Goal: Task Accomplishment & Management: Use online tool/utility

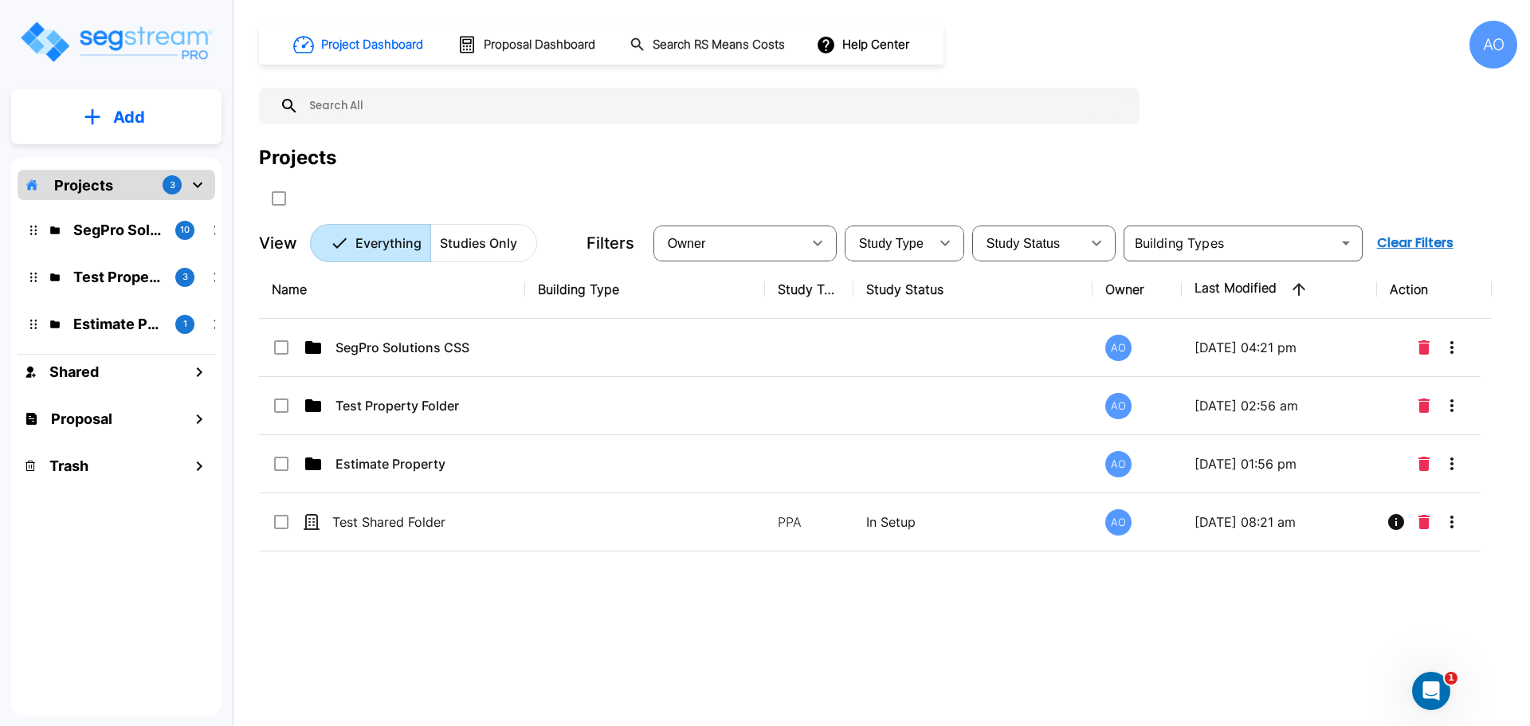
click at [860, 627] on div "Name Building Type Study Type Study Status Owner Last Modified Action SegPro So…" at bounding box center [875, 486] width 1232 height 450
click at [372, 41] on h1 "Project Dashboard" at bounding box center [372, 45] width 102 height 18
click at [115, 225] on p "SegPro Solutions CSS" at bounding box center [117, 230] width 89 height 22
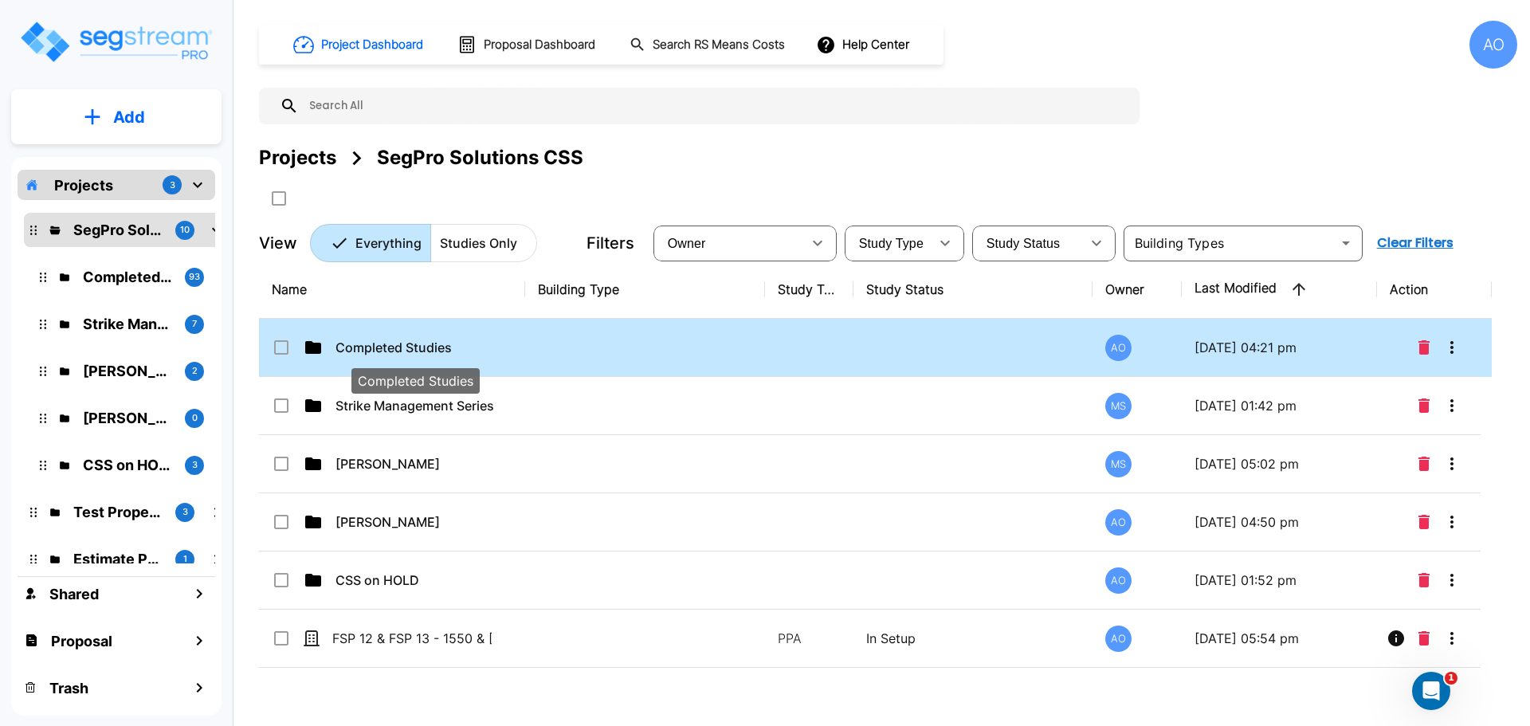
click at [426, 349] on p "Completed Studies" at bounding box center [414, 347] width 159 height 19
click at [400, 348] on p "Completed Studies" at bounding box center [414, 347] width 159 height 19
click at [443, 347] on p "Completed Studies" at bounding box center [414, 347] width 159 height 19
checkbox input "true"
click at [443, 347] on p "Completed Studies" at bounding box center [414, 347] width 159 height 19
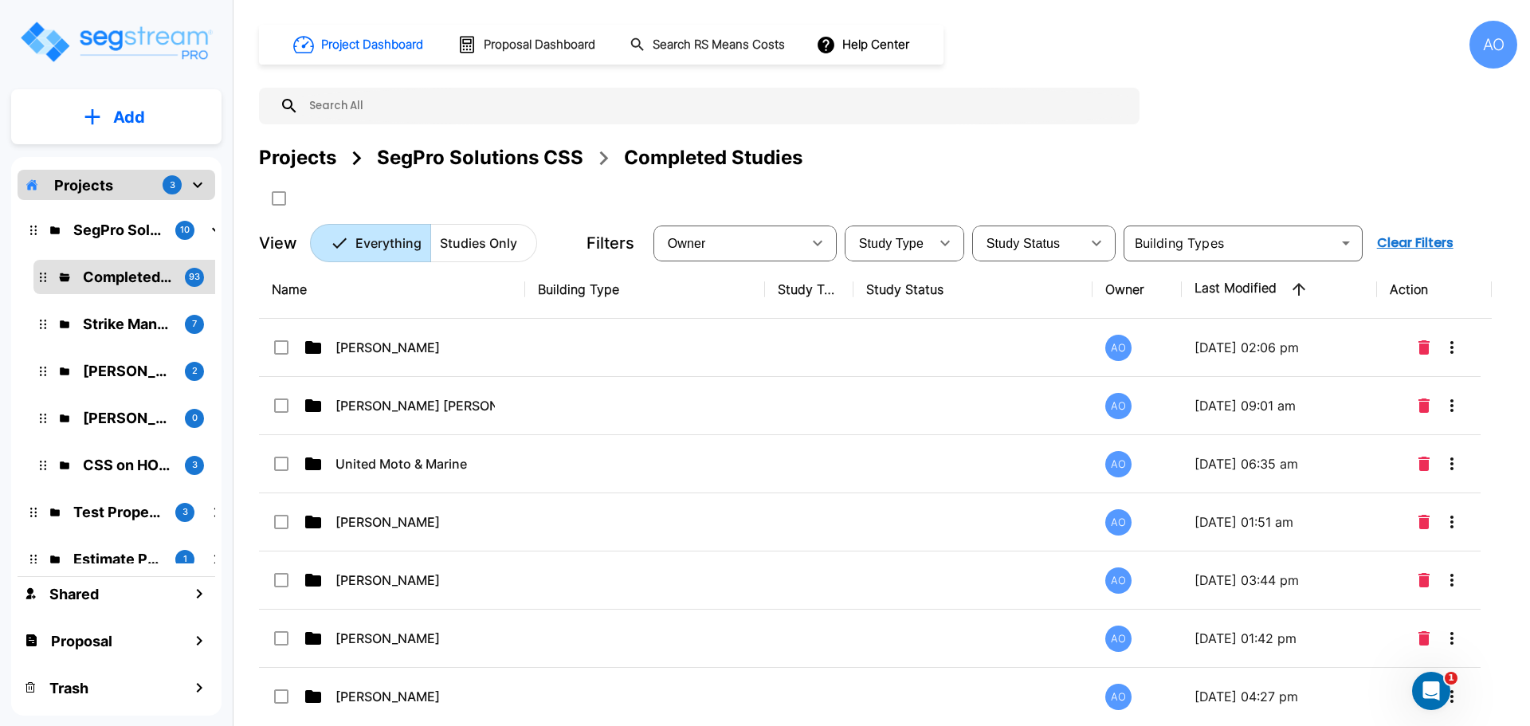
click at [484, 107] on input "text" at bounding box center [715, 106] width 833 height 37
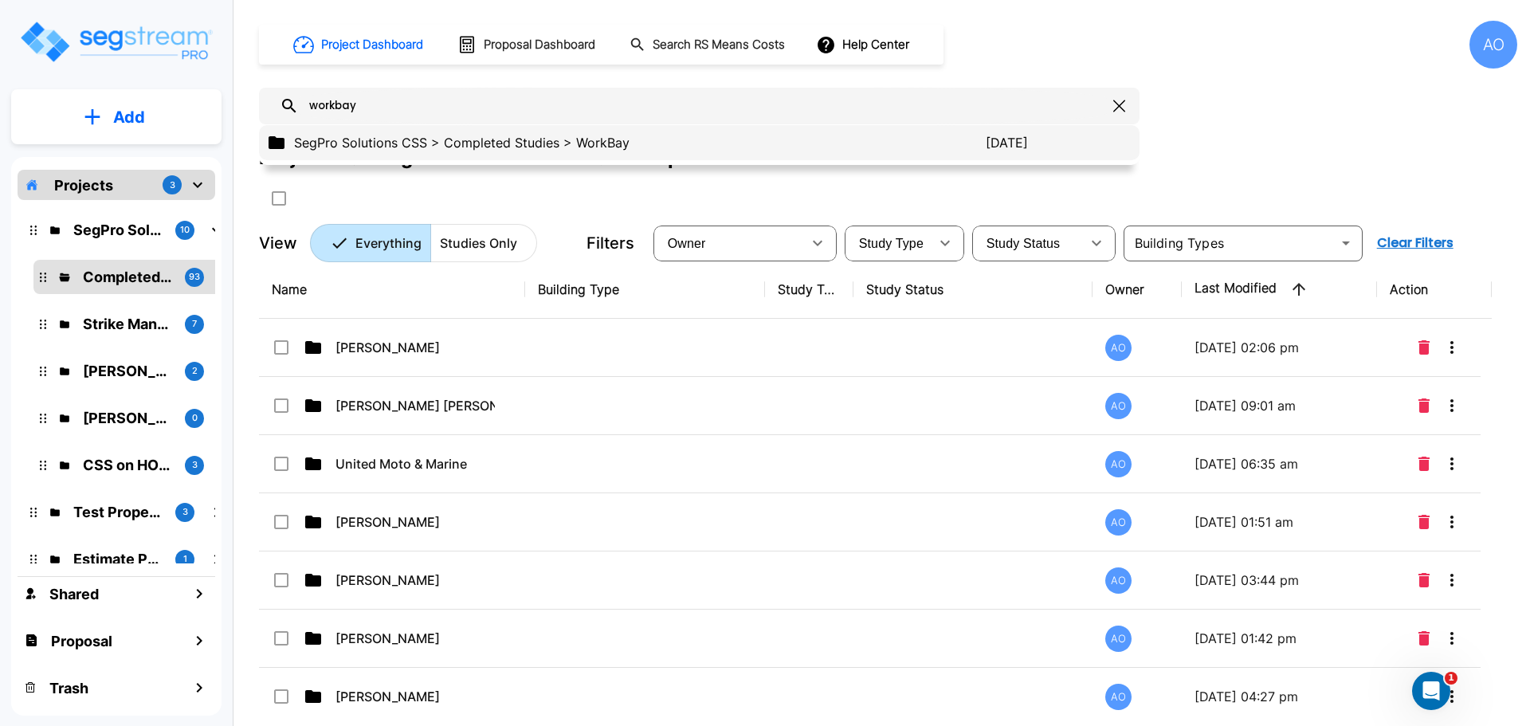
click at [529, 146] on p "SegPro Solutions CSS > Completed Studies > WorkBay" at bounding box center [639, 142] width 691 height 19
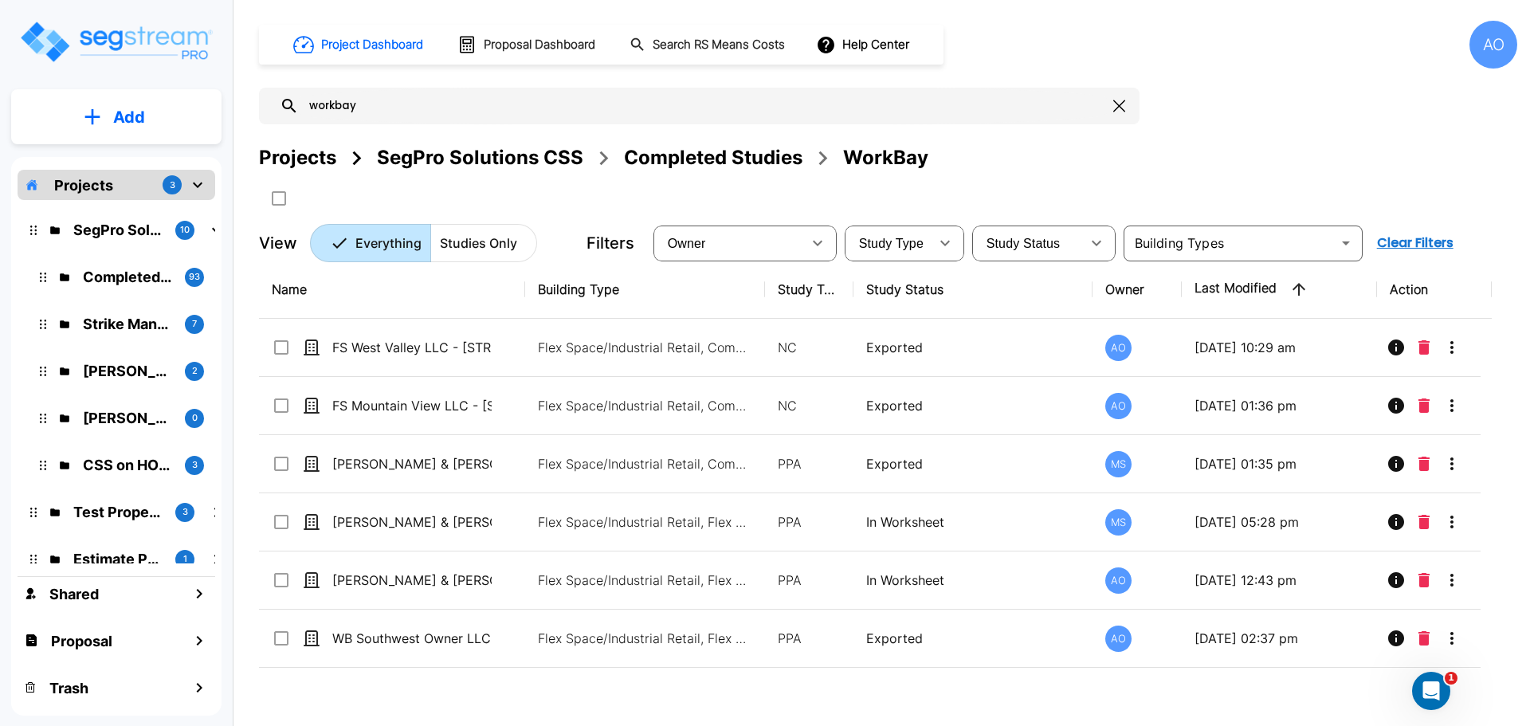
click at [381, 108] on input "workbay" at bounding box center [703, 106] width 808 height 37
drag, startPoint x: 381, startPoint y: 108, endPoint x: 260, endPoint y: 107, distance: 121.1
click at [260, 107] on div "workbay" at bounding box center [699, 106] width 880 height 37
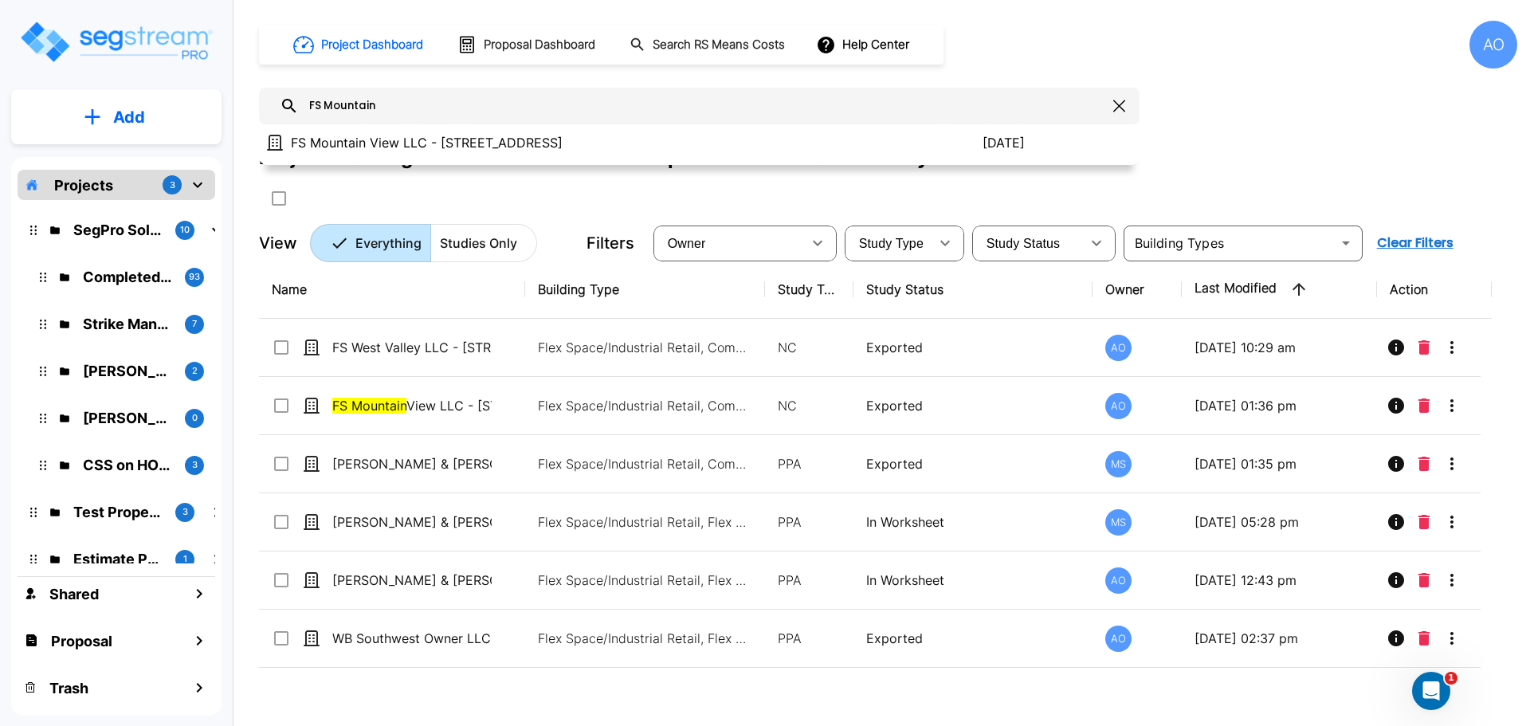
click at [398, 102] on input "FS Mountain" at bounding box center [703, 106] width 808 height 37
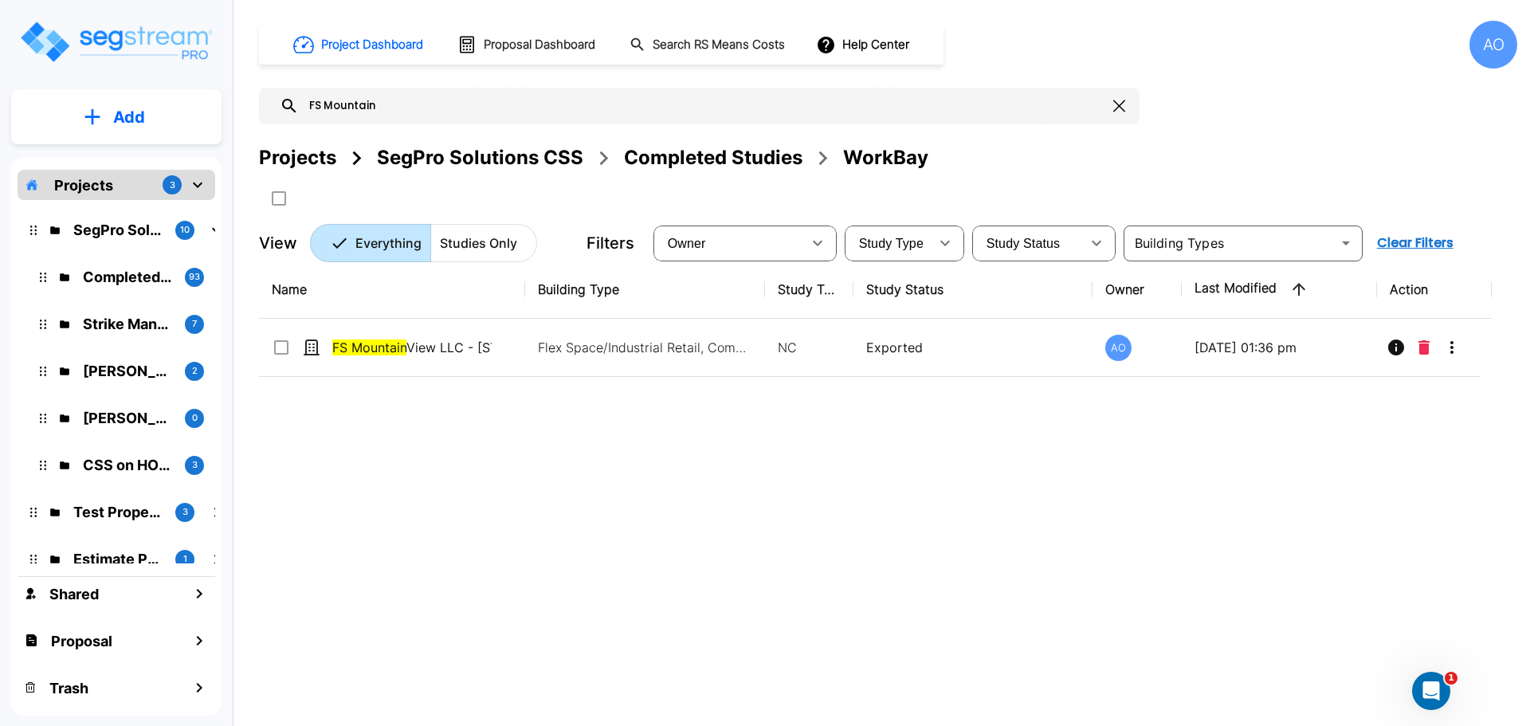
click at [742, 159] on div "Completed Studies" at bounding box center [713, 157] width 178 height 29
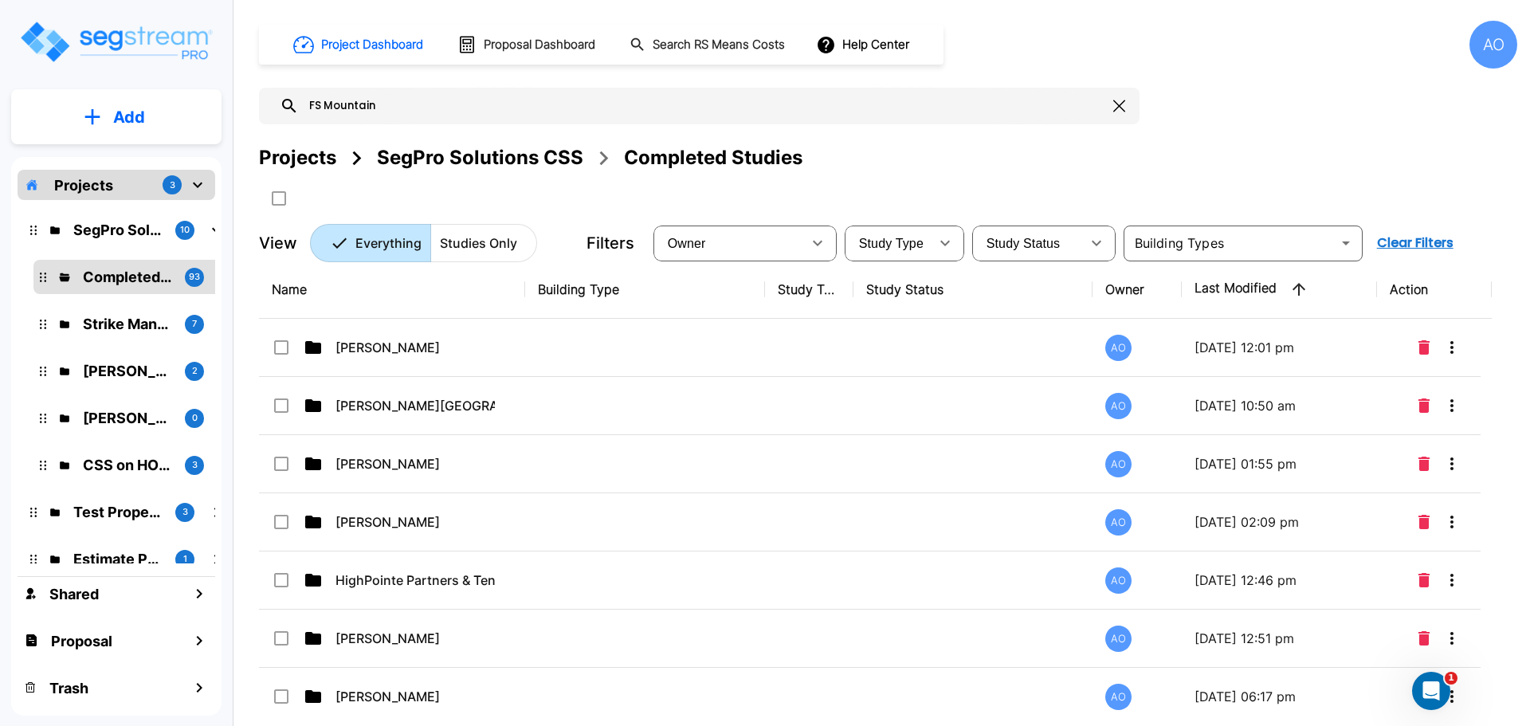
click at [445, 112] on input "FS Mountain" at bounding box center [703, 106] width 808 height 37
drag, startPoint x: 386, startPoint y: 103, endPoint x: 238, endPoint y: 92, distance: 147.8
click at [238, 92] on div "Add Projects 3 SegPro Solutions CSS 10 Completed Studies 93 Strike Management S…" at bounding box center [765, 363] width 1530 height 726
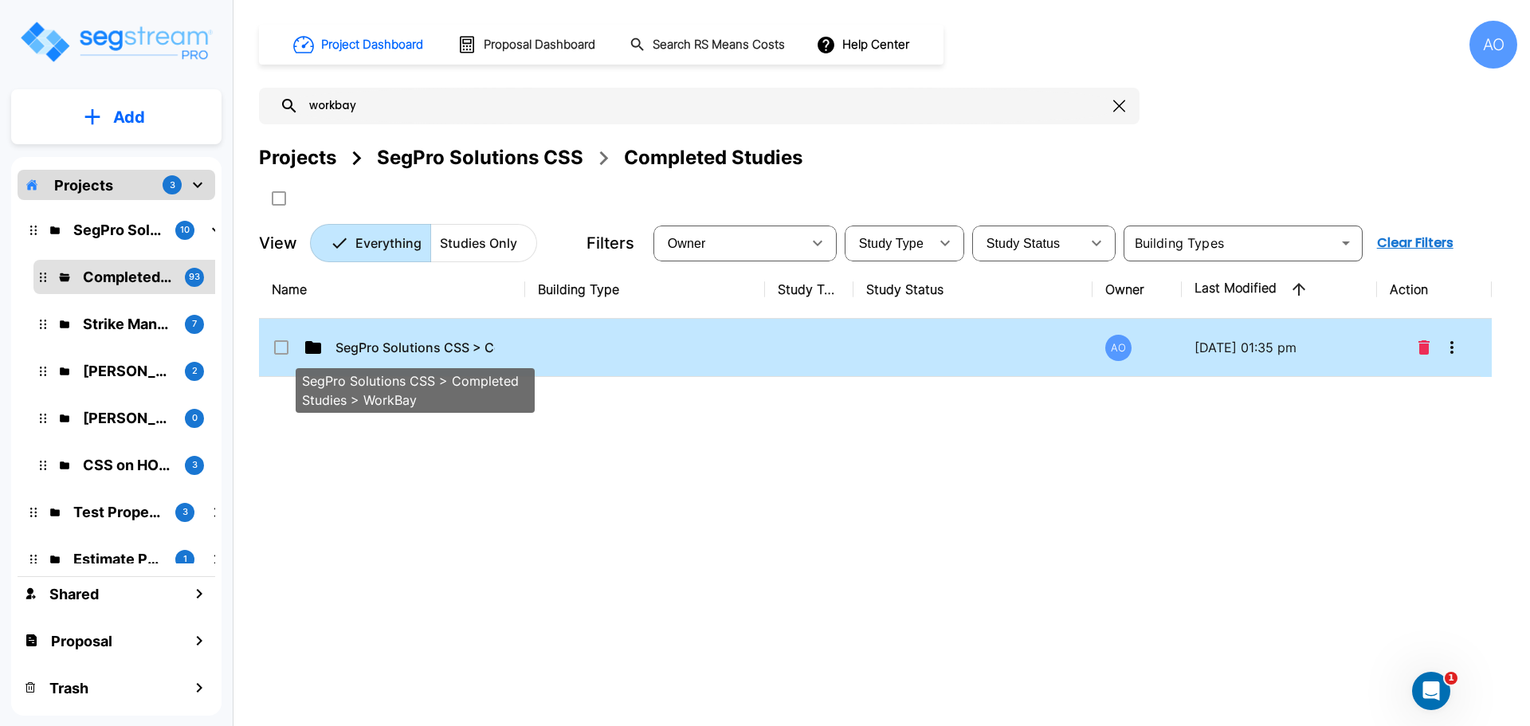
type input "workbay"
click at [425, 347] on span "SegPro Solutions CSS > Completed Studies > WorkBay" at bounding box center [500, 347] width 331 height 19
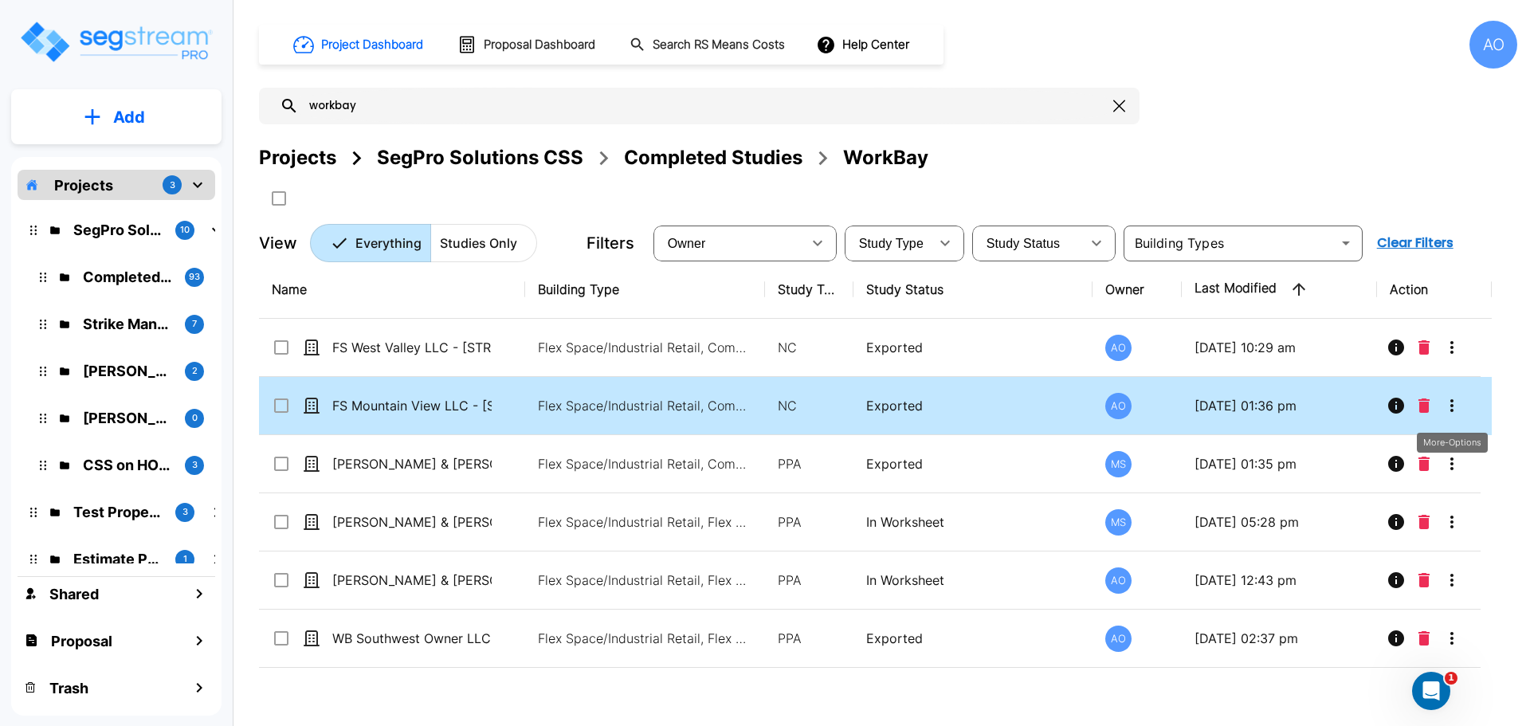
click at [1451, 404] on icon "More-Options" at bounding box center [1451, 405] width 19 height 19
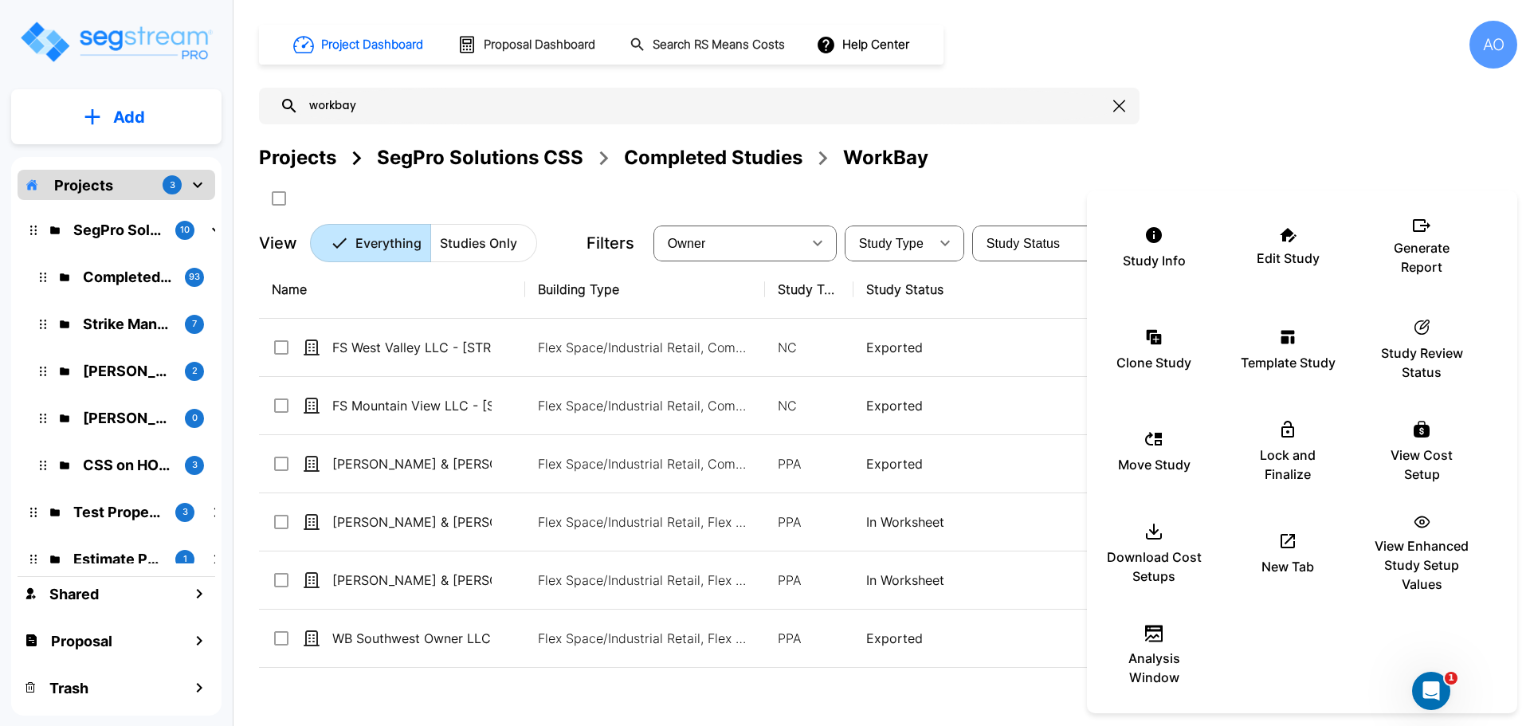
click at [1245, 45] on div at bounding box center [765, 363] width 1530 height 726
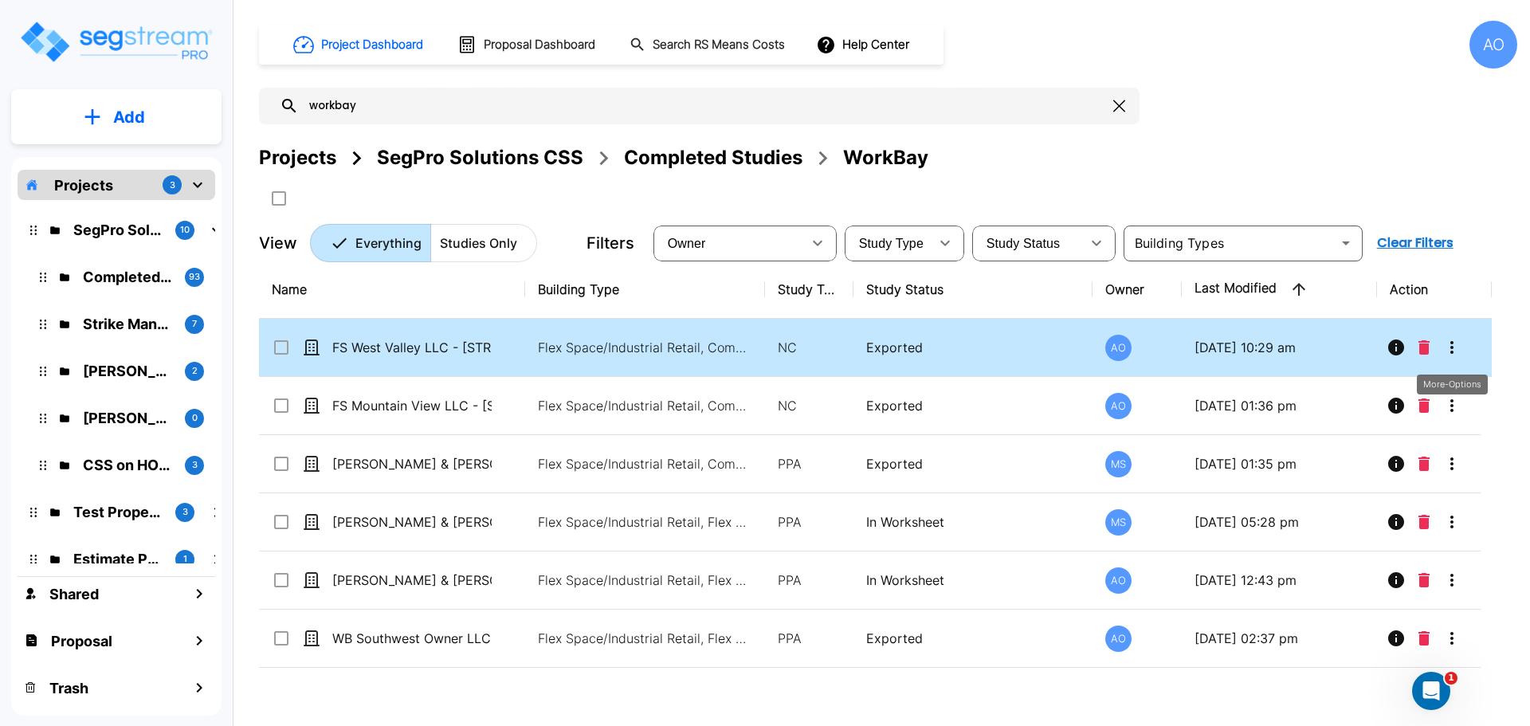
click at [1453, 350] on icon "More-Options" at bounding box center [1451, 347] width 19 height 19
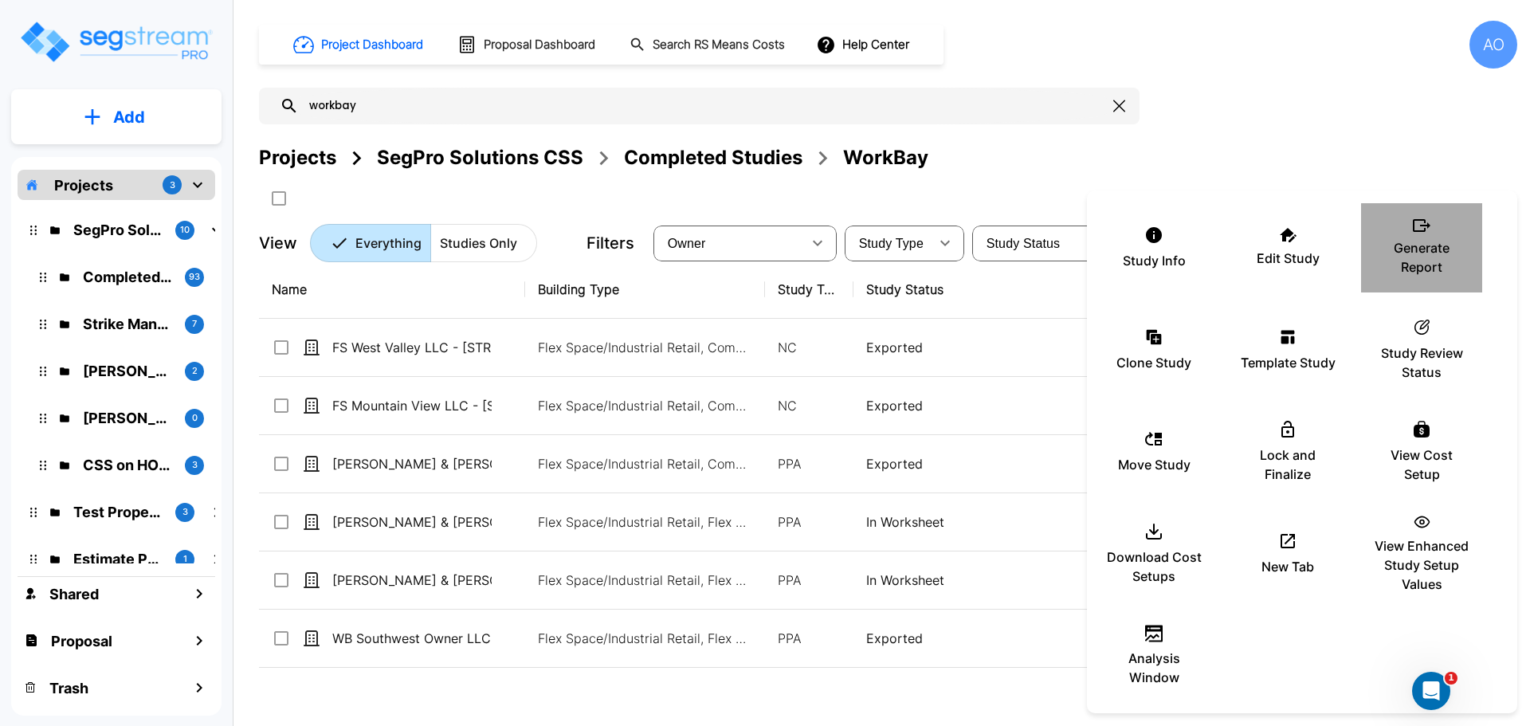
click at [1424, 238] on p "Generate Report" at bounding box center [1421, 257] width 96 height 38
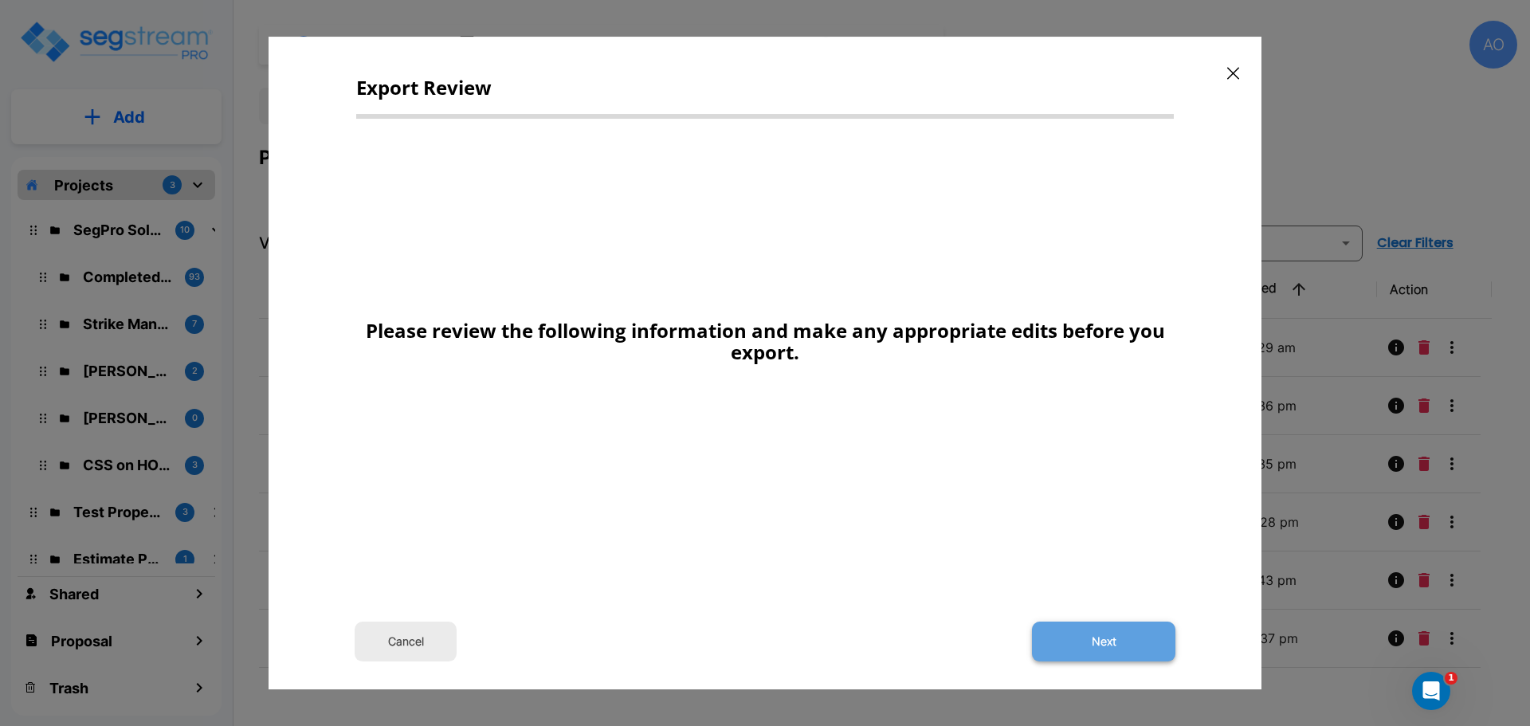
click at [1112, 644] on button "Next" at bounding box center [1103, 641] width 143 height 40
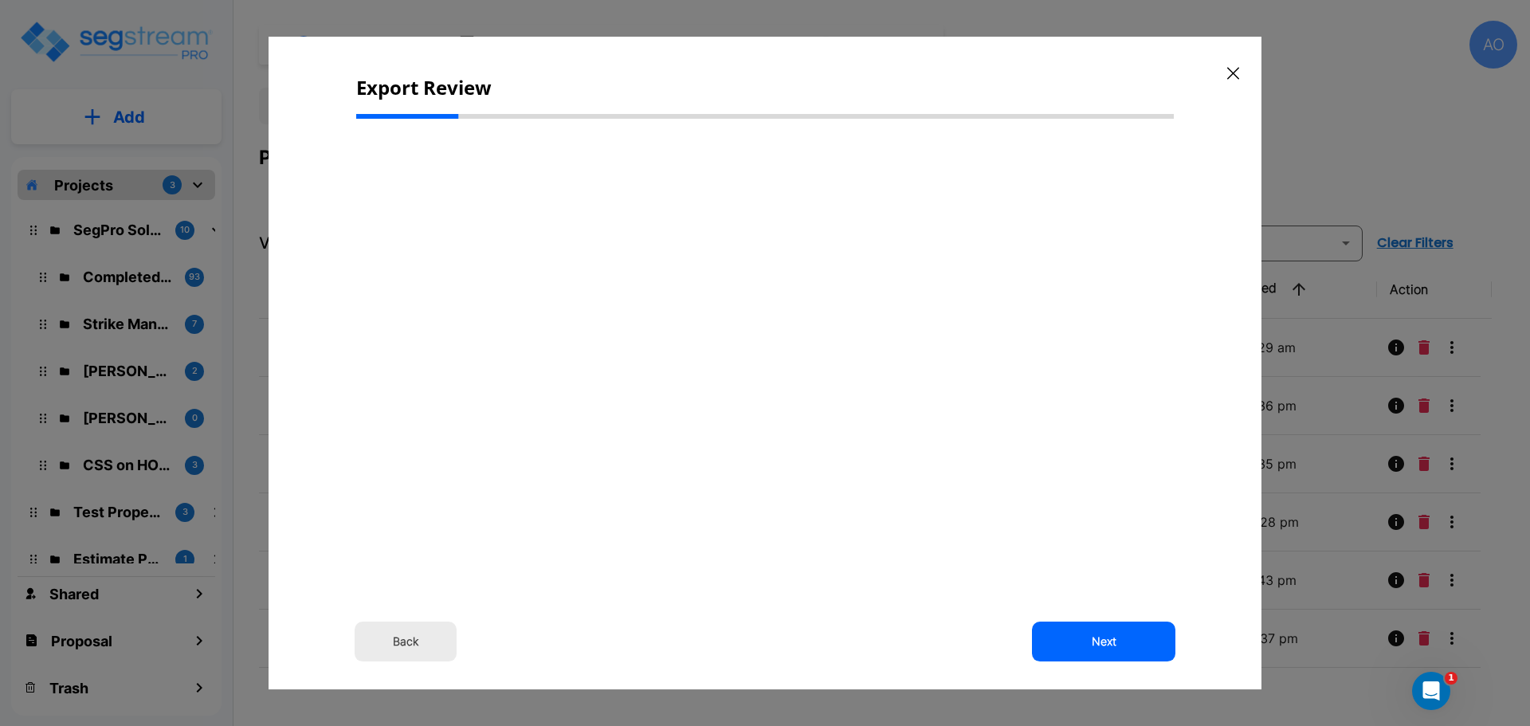
select select "2024"
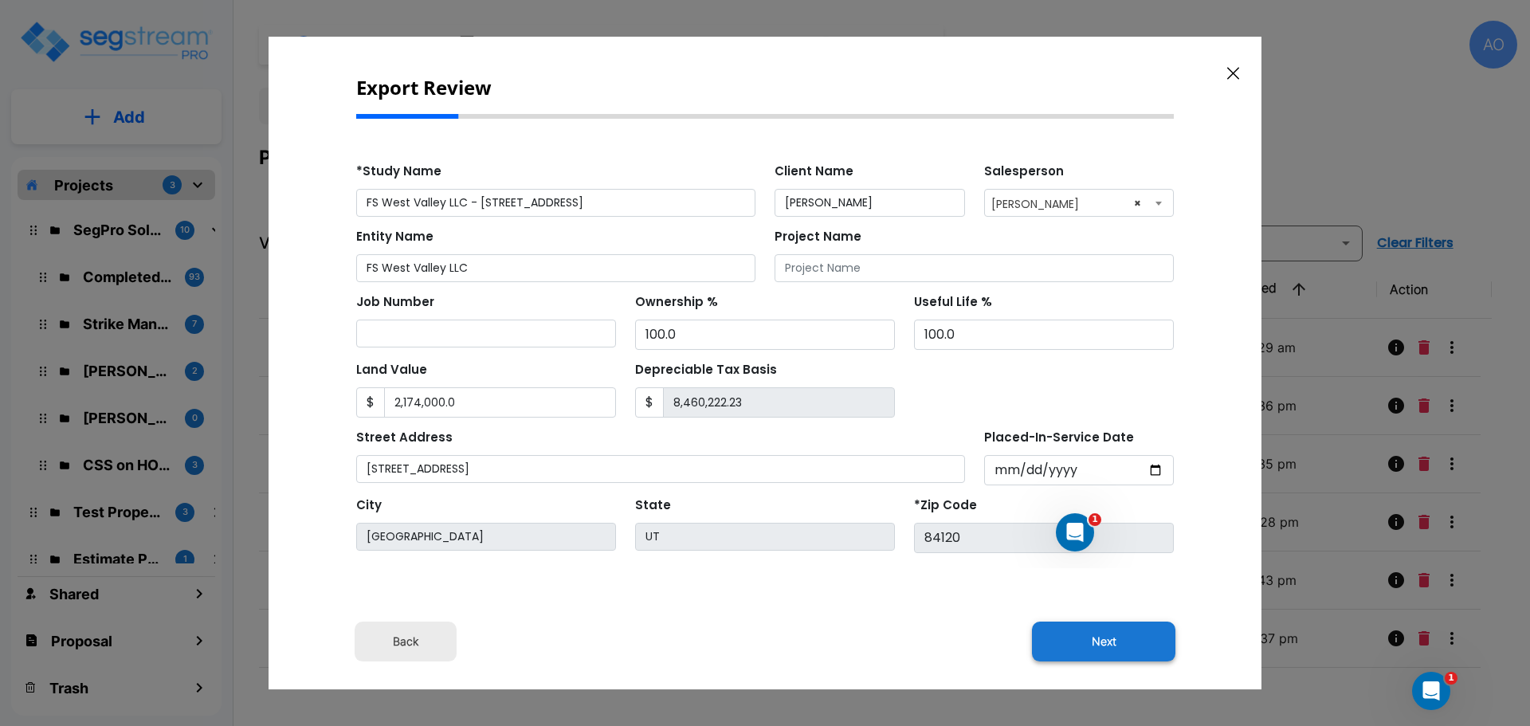
click at [1107, 643] on button "Next" at bounding box center [1103, 641] width 143 height 40
type input "2174000"
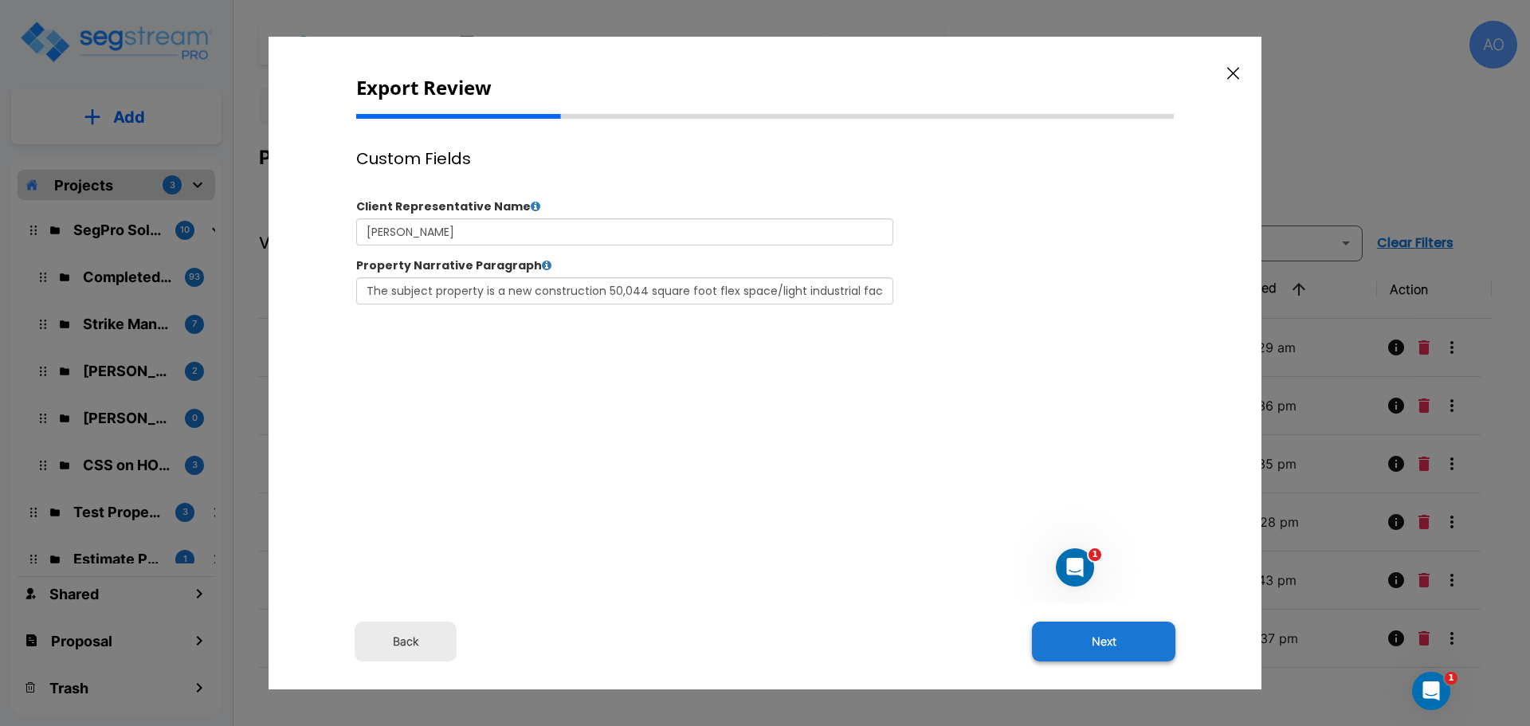
click at [1111, 641] on button "Next" at bounding box center [1103, 641] width 143 height 40
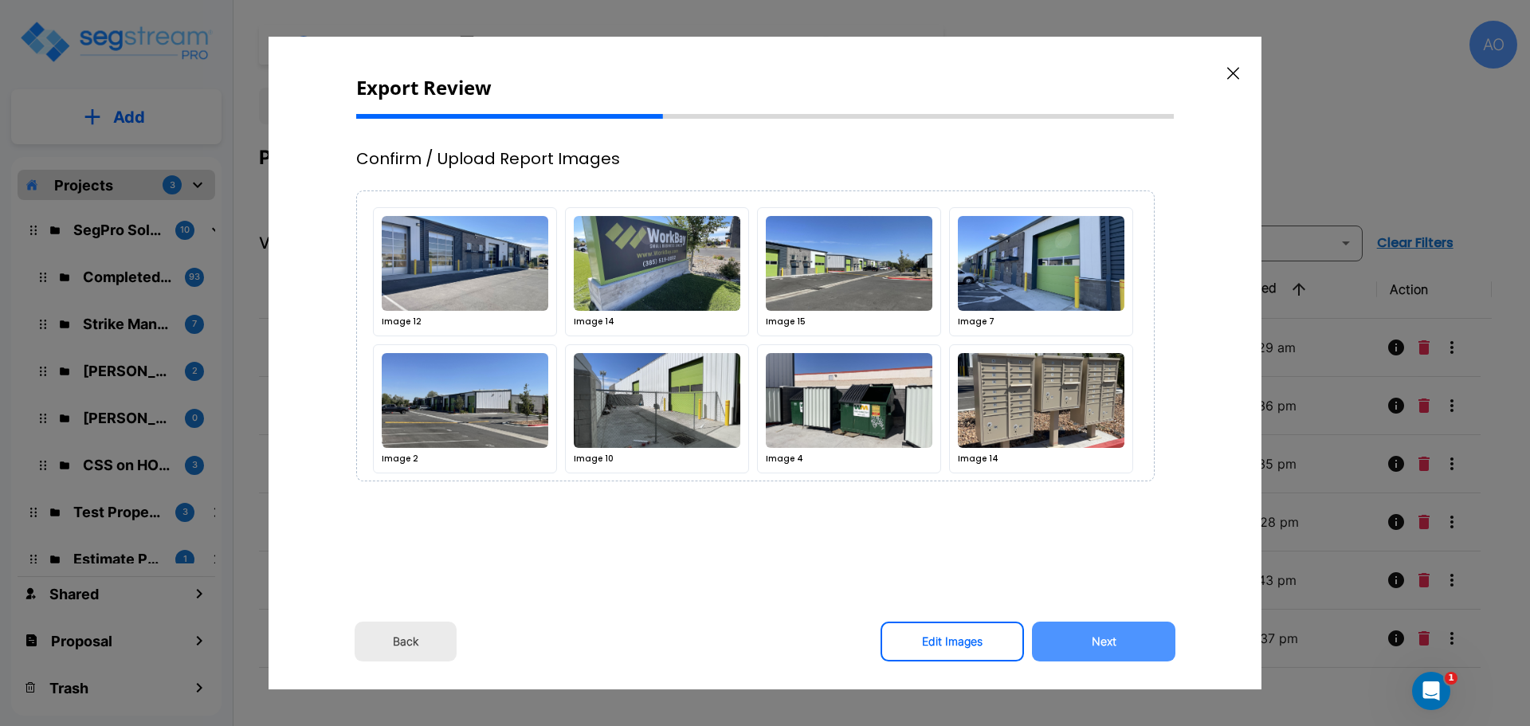
click at [1111, 641] on button "Next" at bounding box center [1103, 641] width 143 height 40
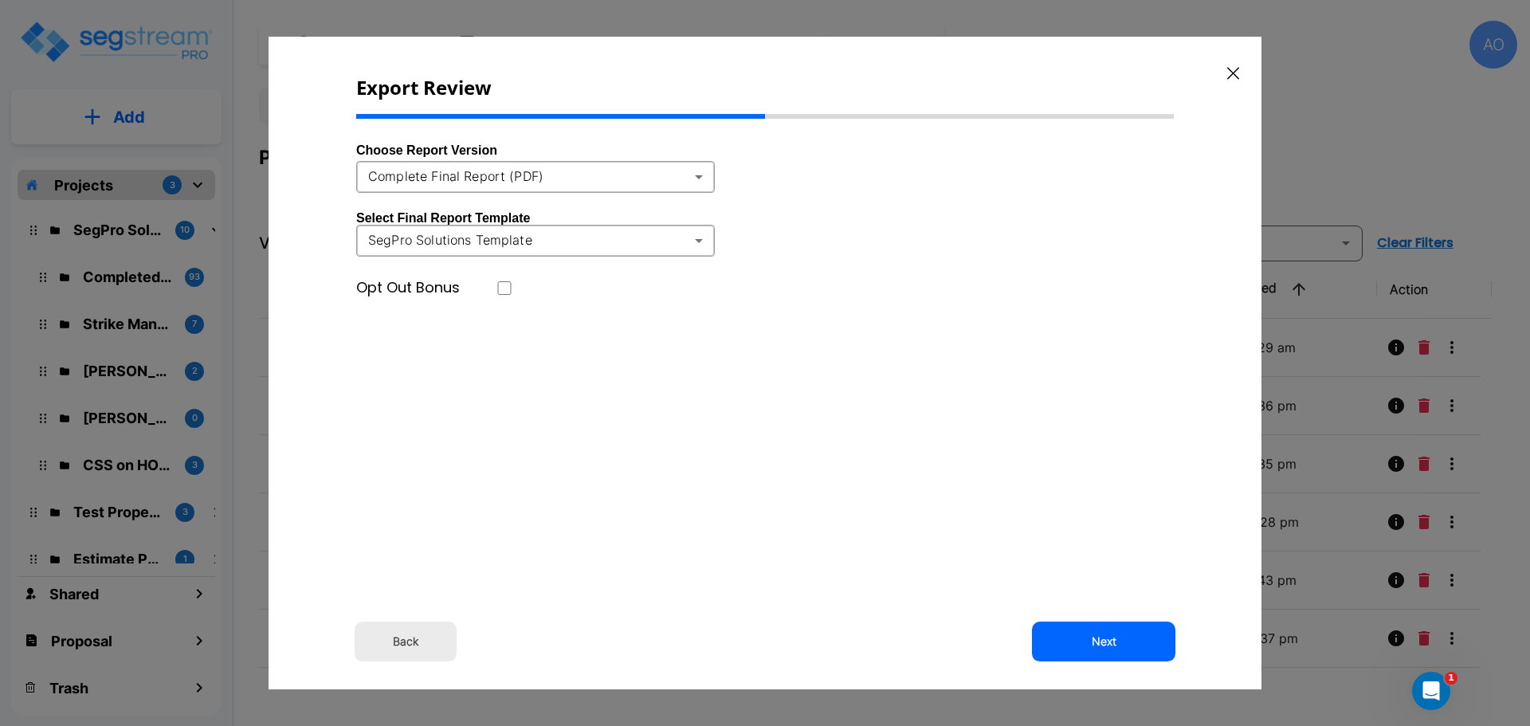
click at [695, 176] on body "× Your report is being generated. Be patient! × We're working on your Modificat…" at bounding box center [765, 363] width 1530 height 726
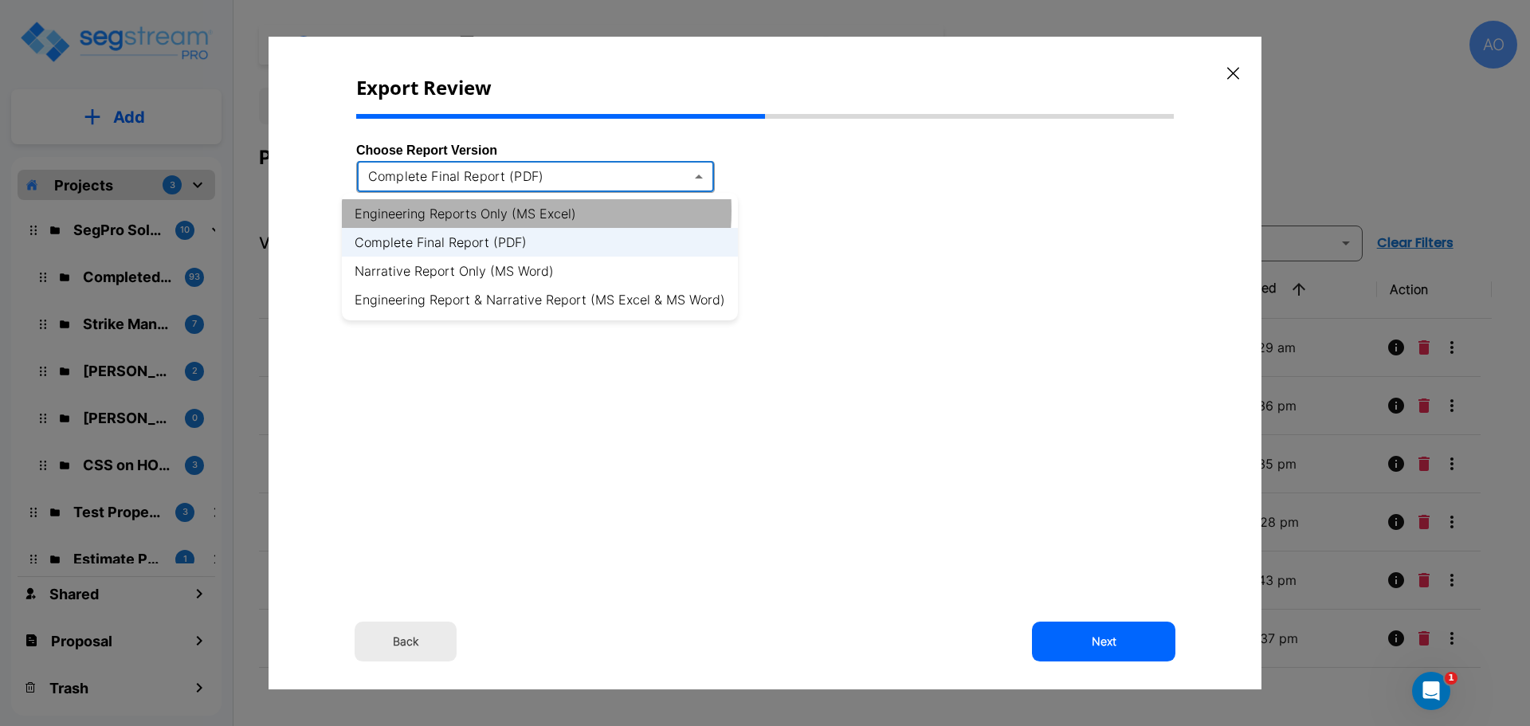
click at [500, 211] on li "Engineering Reports Only (MS Excel)" at bounding box center [540, 213] width 396 height 29
type input "xlsx"
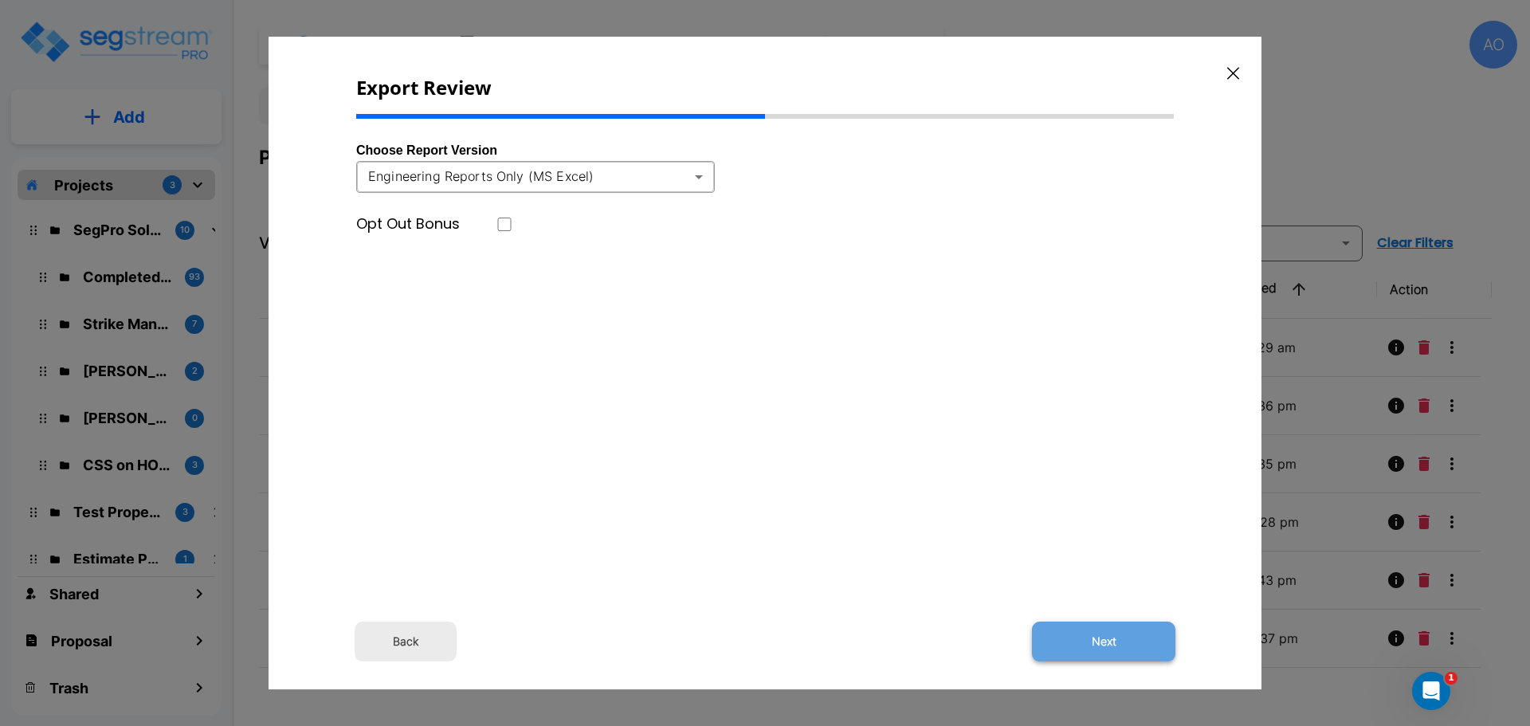
click at [1108, 640] on button "Next" at bounding box center [1103, 641] width 143 height 40
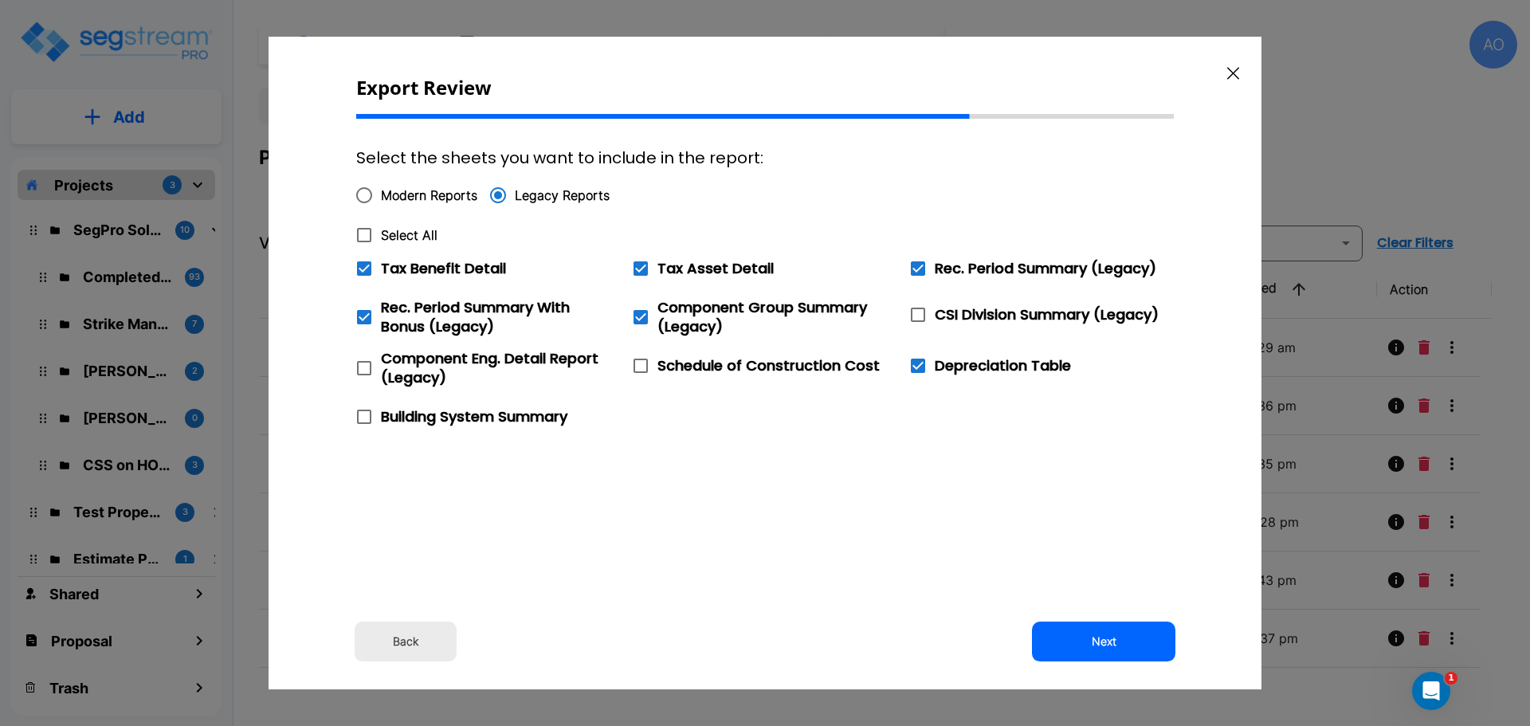
click at [368, 266] on icon at bounding box center [364, 268] width 19 height 19
click at [363, 265] on input "Tax Benefit Detail" at bounding box center [355, 259] width 16 height 14
checkbox input "false"
click at [366, 236] on icon at bounding box center [364, 234] width 19 height 19
click at [363, 232] on input "Select All" at bounding box center [355, 225] width 16 height 14
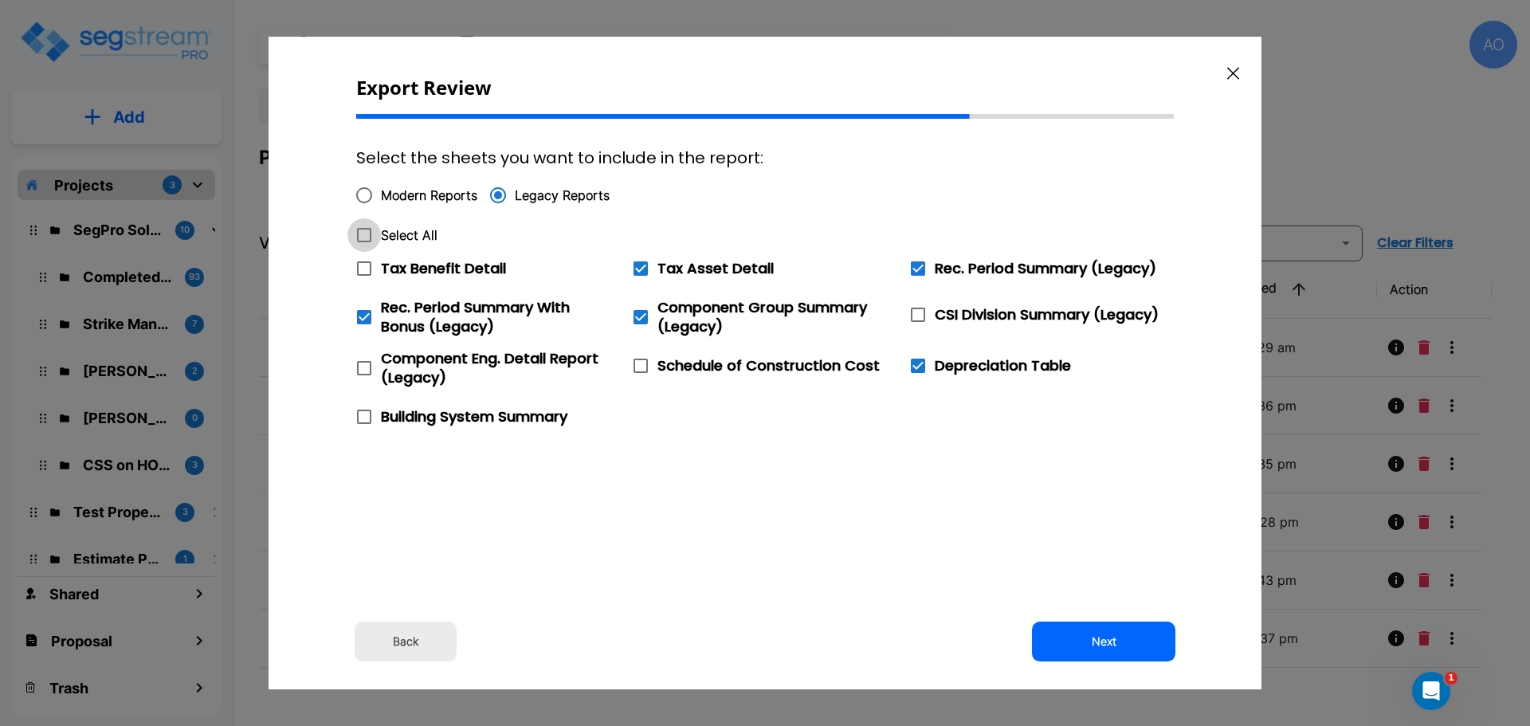
checkbox input "true"
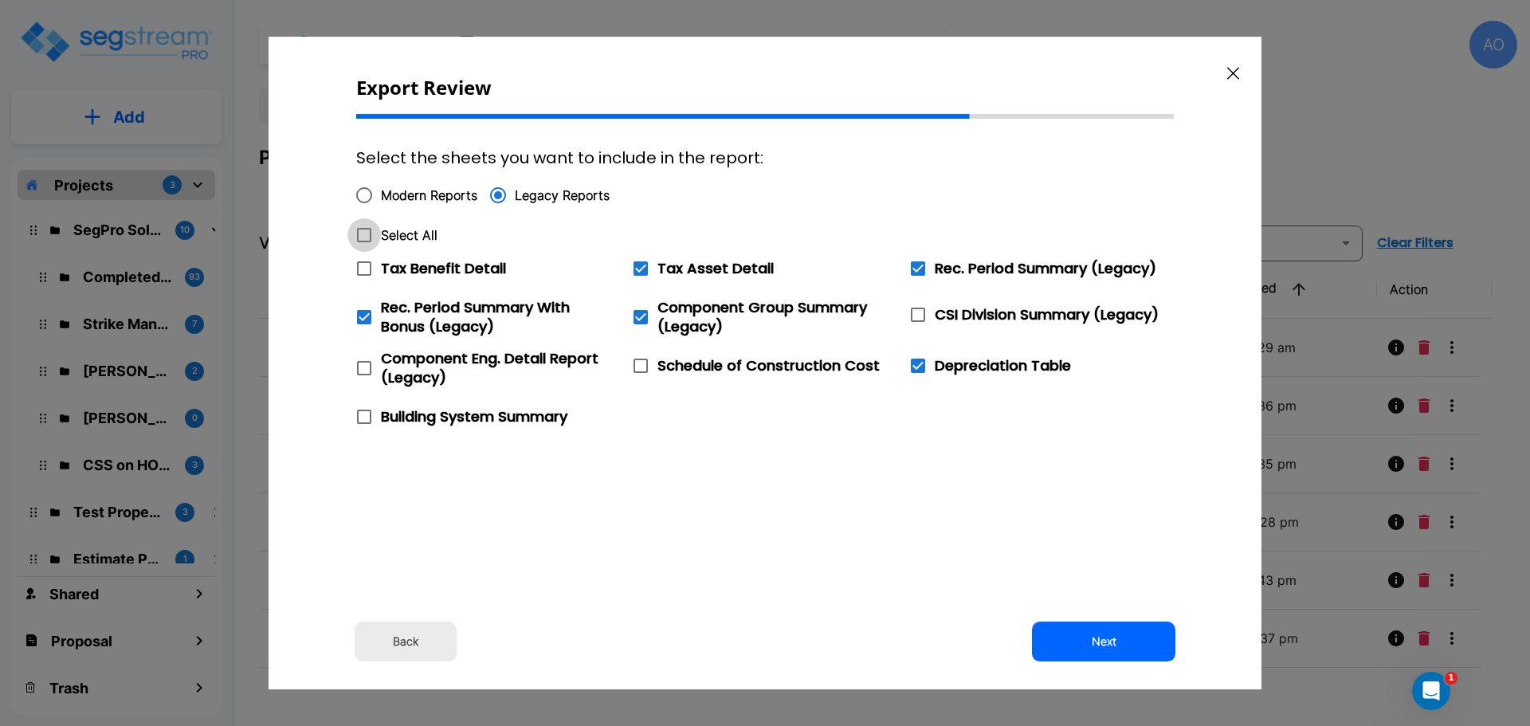
checkbox input "true"
click at [362, 268] on icon at bounding box center [364, 268] width 14 height 14
click at [362, 265] on input "Tax Benefit Detail" at bounding box center [355, 259] width 16 height 14
checkbox input "false"
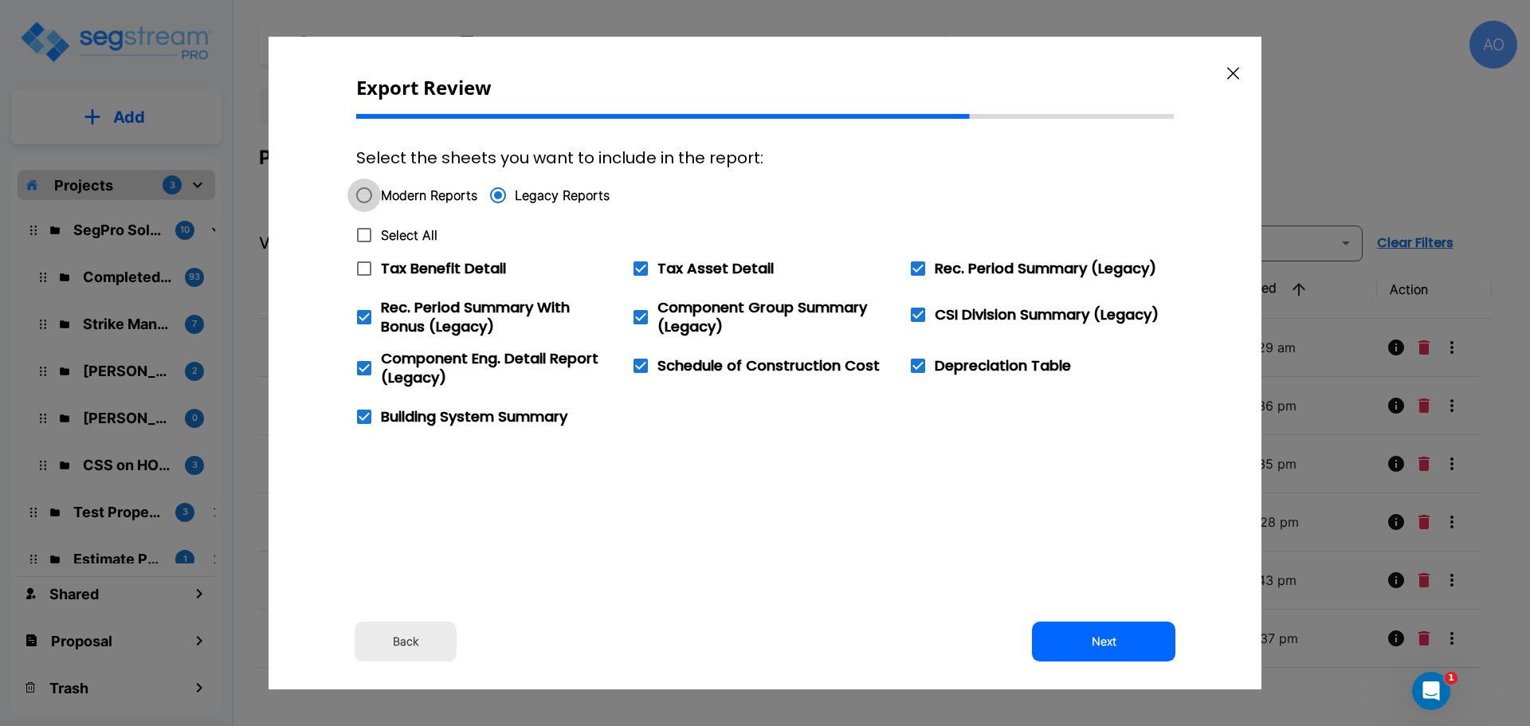
click at [365, 196] on input "Modern Reports" at bounding box center [363, 194] width 33 height 33
radio input "true"
checkbox input "false"
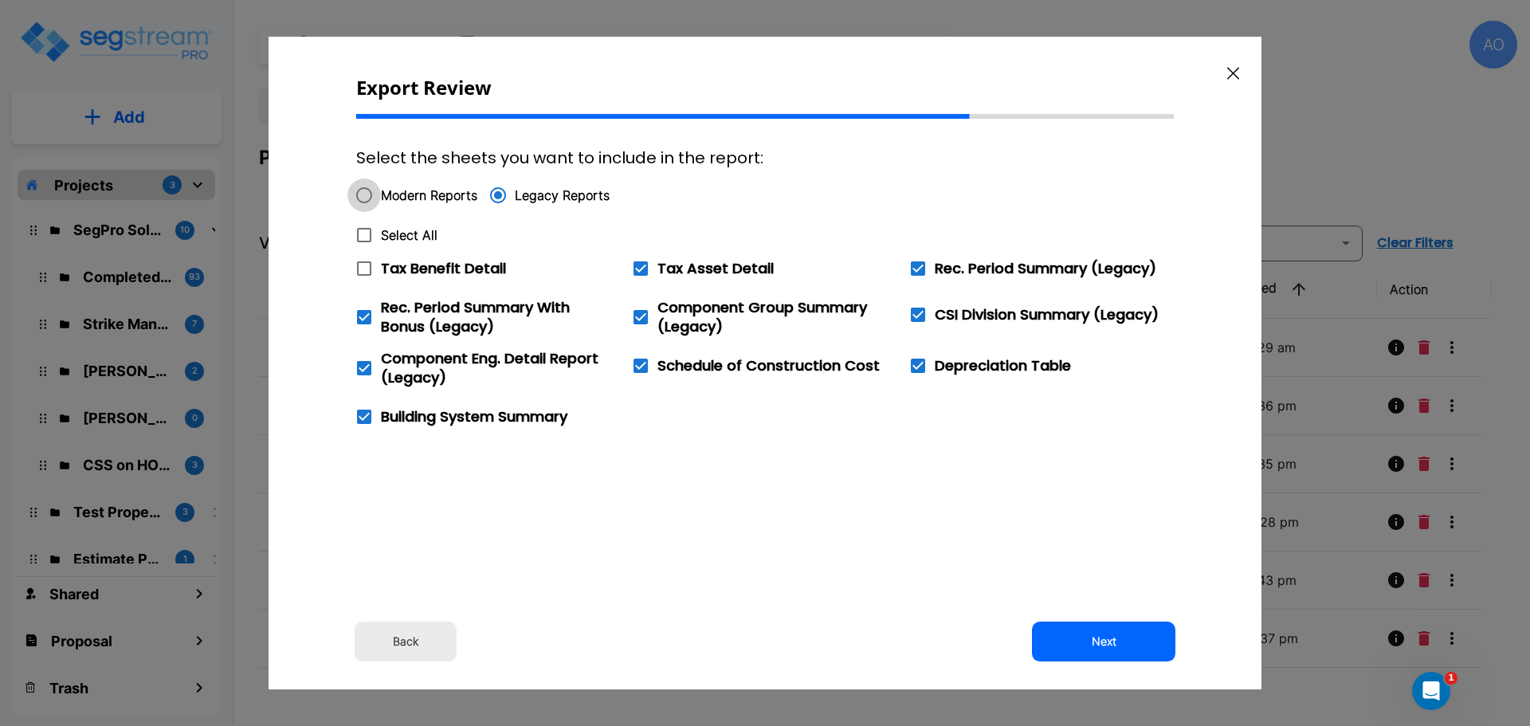
checkbox input "false"
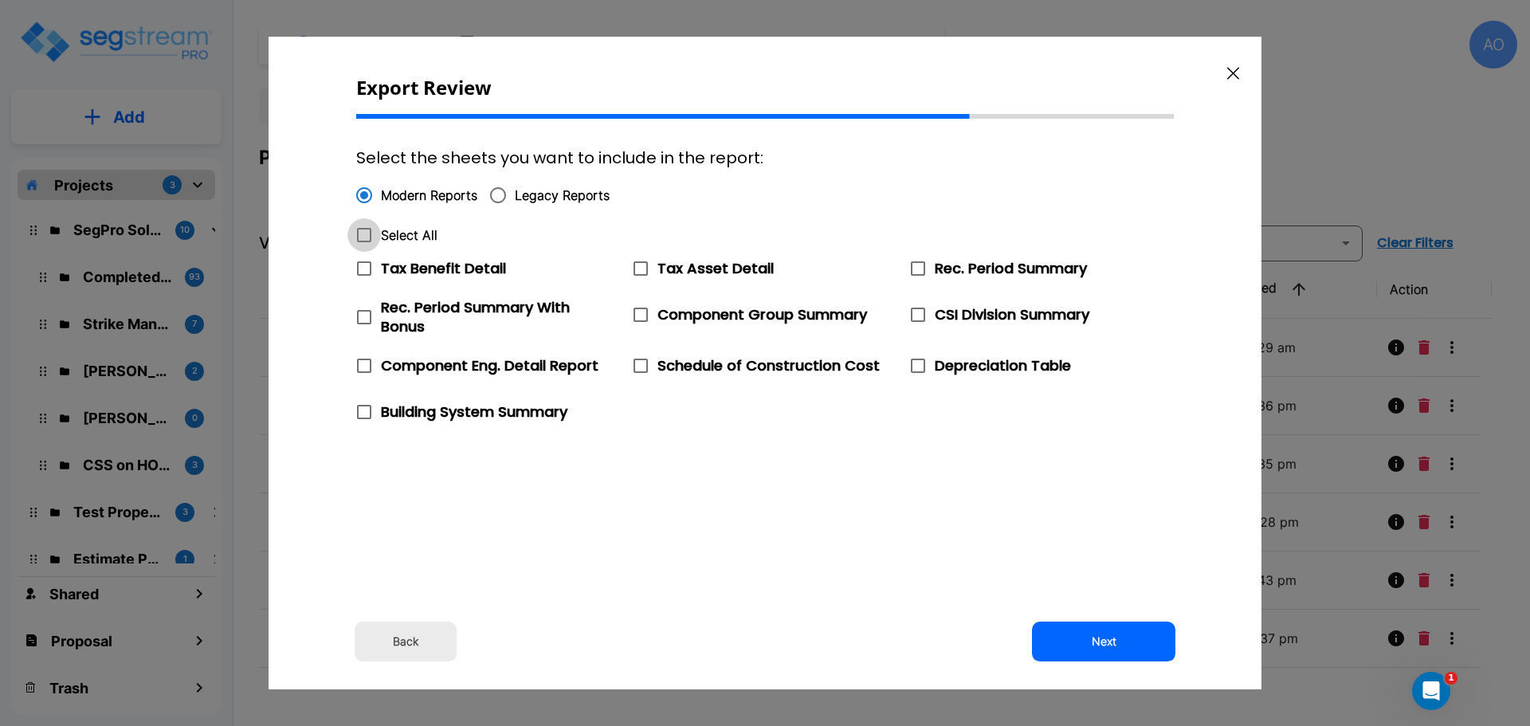
click at [362, 231] on input "Select All" at bounding box center [355, 225] width 16 height 14
checkbox input "true"
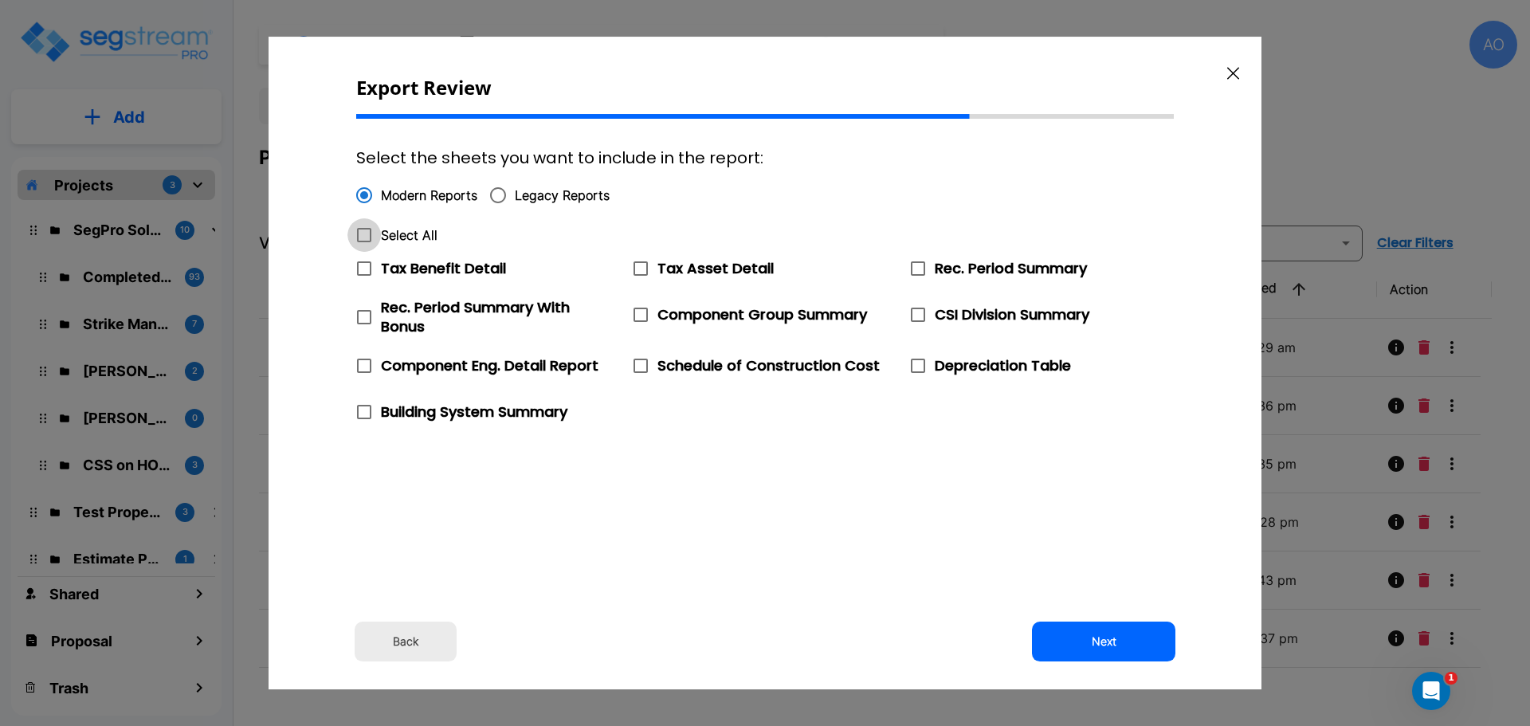
checkbox input "true"
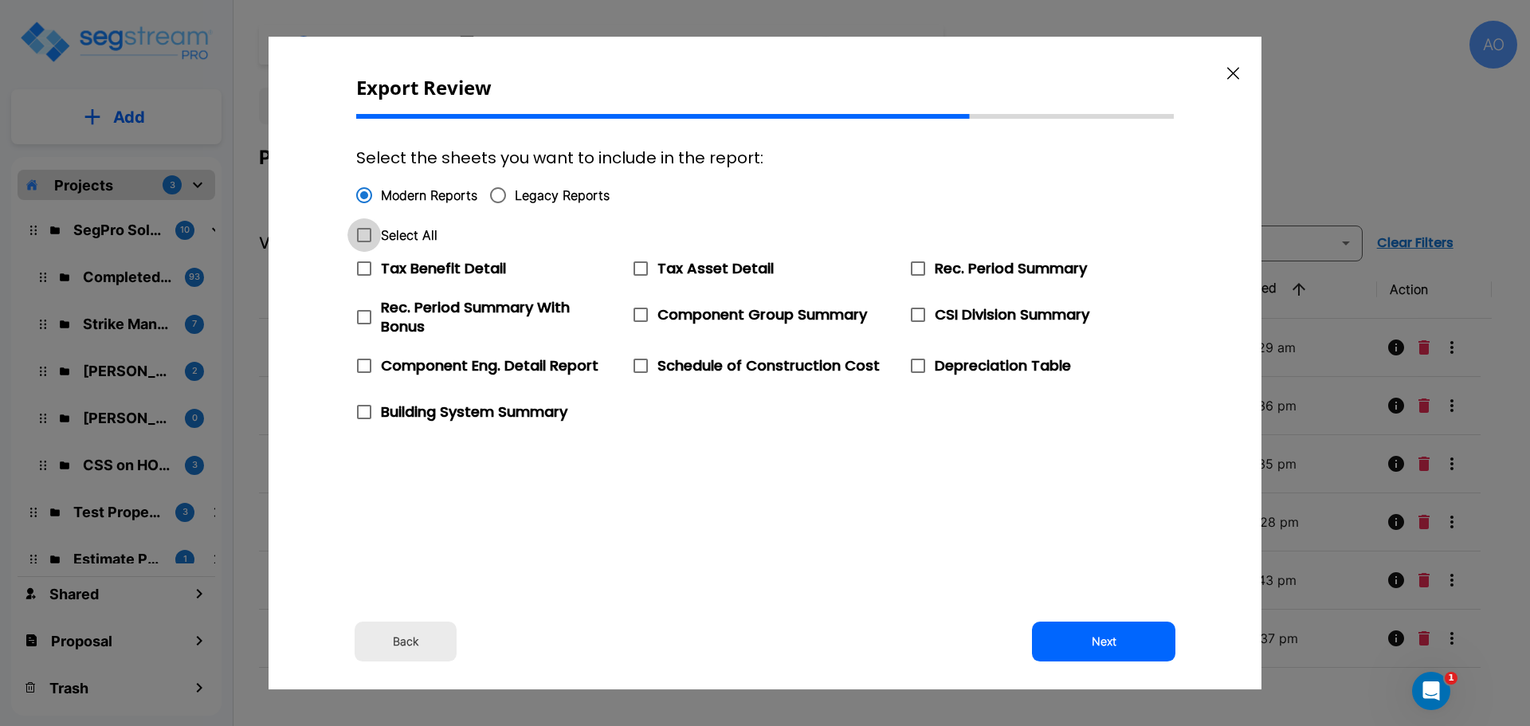
checkbox input "true"
click at [364, 267] on icon at bounding box center [364, 268] width 14 height 14
click at [363, 265] on input "Tax Benefit Detail" at bounding box center [355, 259] width 16 height 14
checkbox input "false"
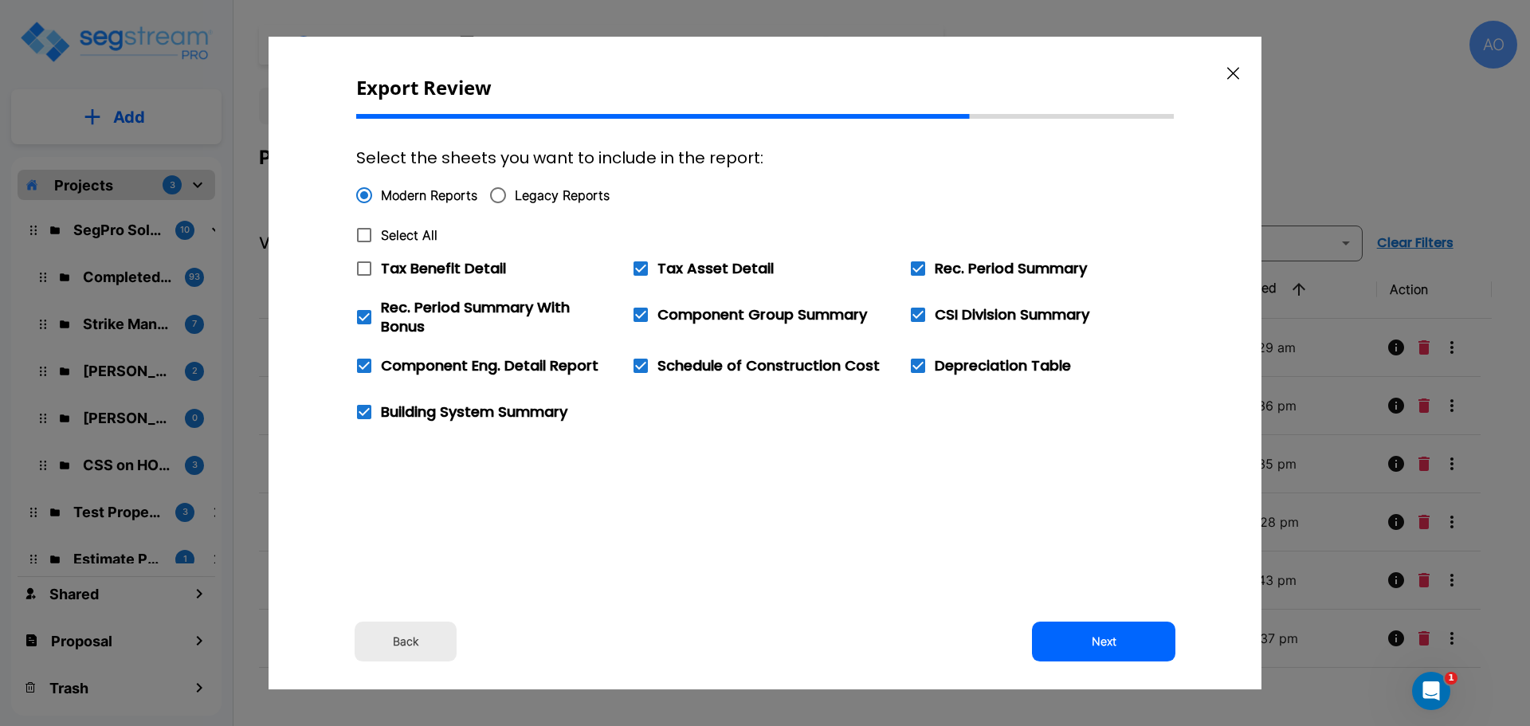
checkbox input "false"
click at [1103, 635] on button "Next" at bounding box center [1103, 641] width 143 height 40
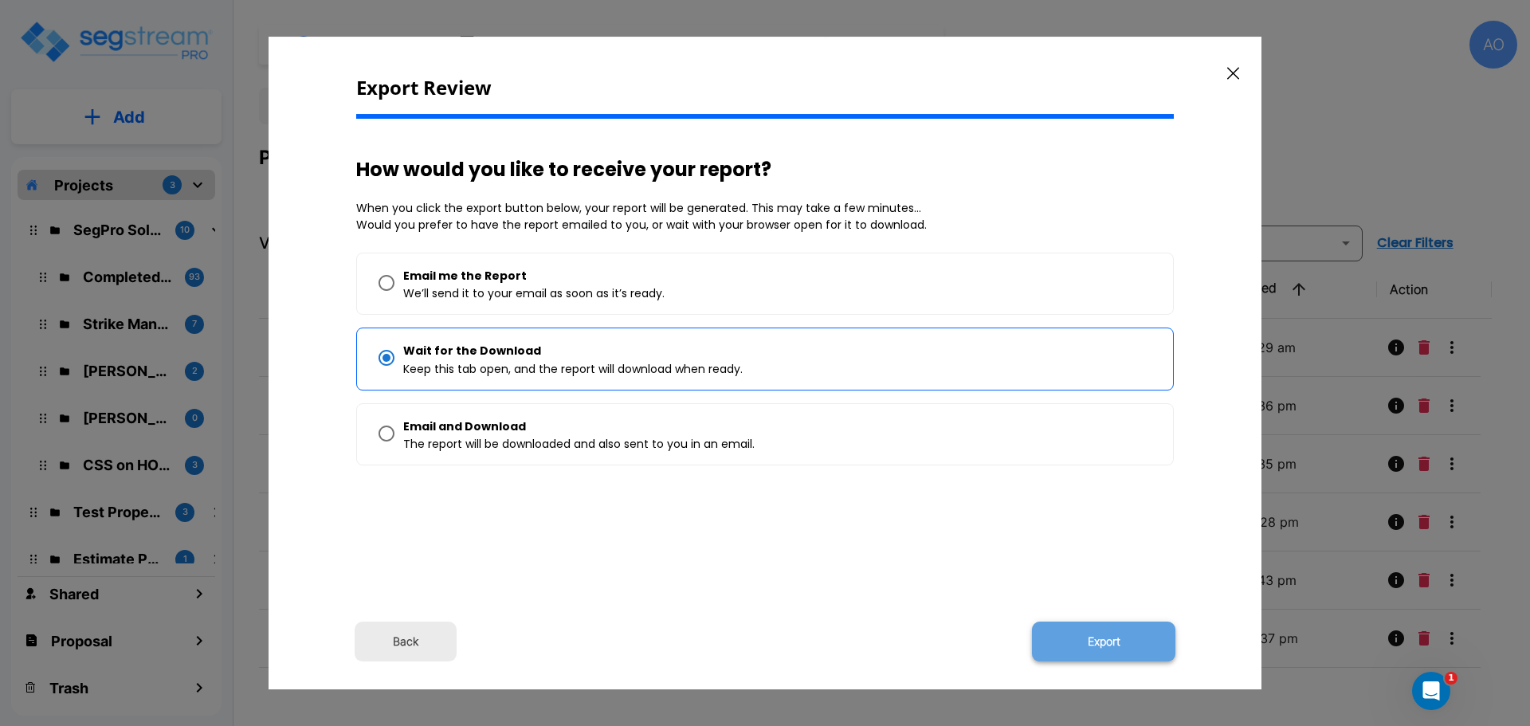
click at [1103, 637] on button "Export" at bounding box center [1103, 641] width 143 height 40
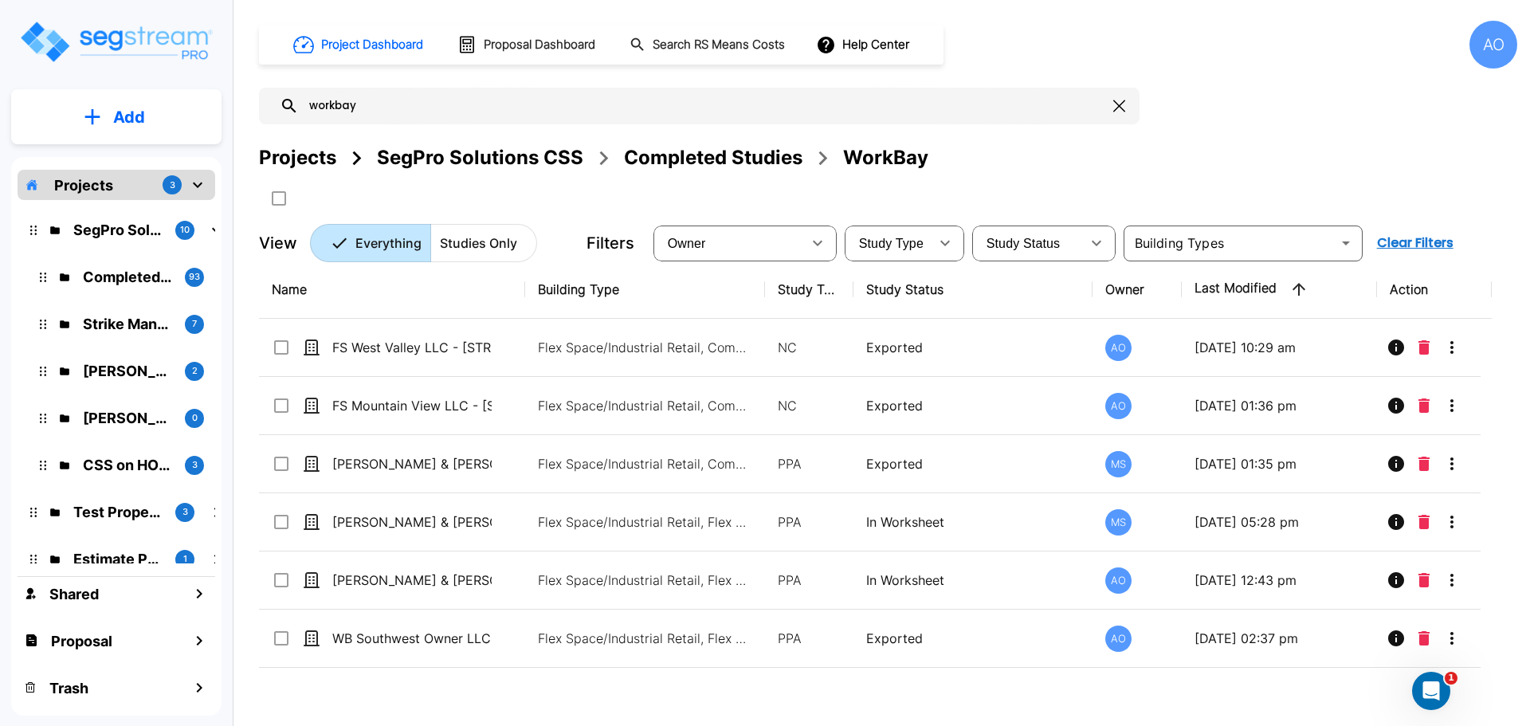
click at [1377, 53] on div "Project Dashboard Proposal Dashboard Search RS Means Costs Help Center AO" at bounding box center [888, 45] width 1258 height 48
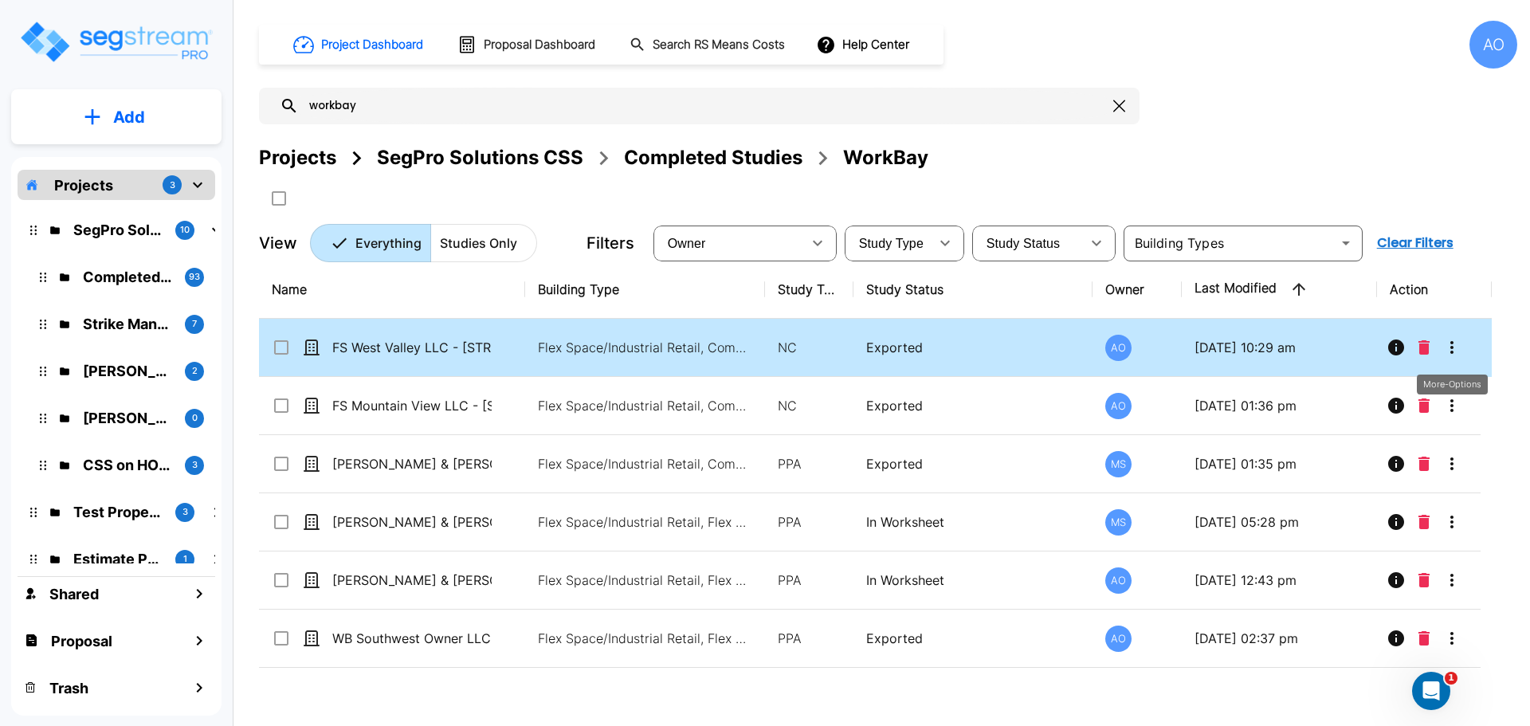
click at [1448, 347] on icon "More-Options" at bounding box center [1451, 347] width 19 height 19
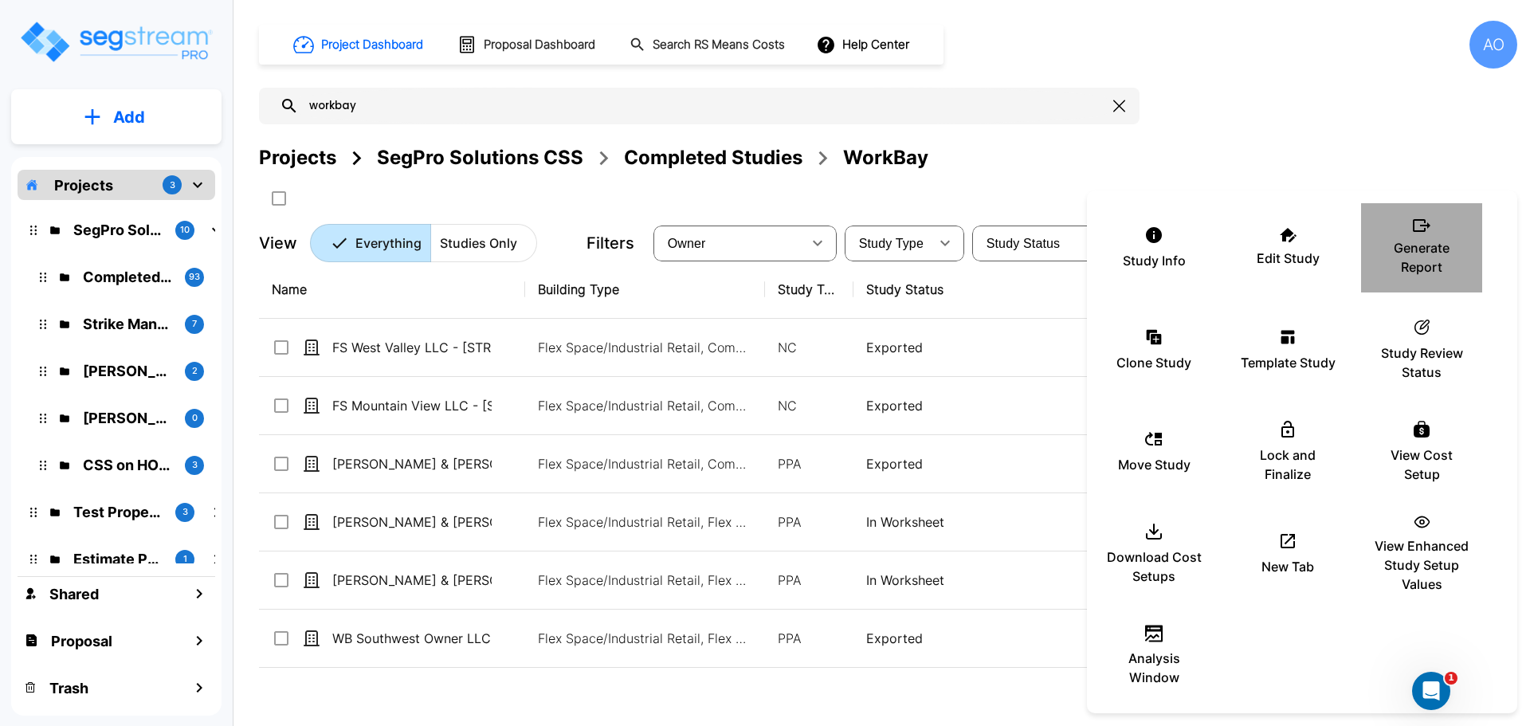
click at [1423, 247] on p "Generate Report" at bounding box center [1421, 257] width 96 height 38
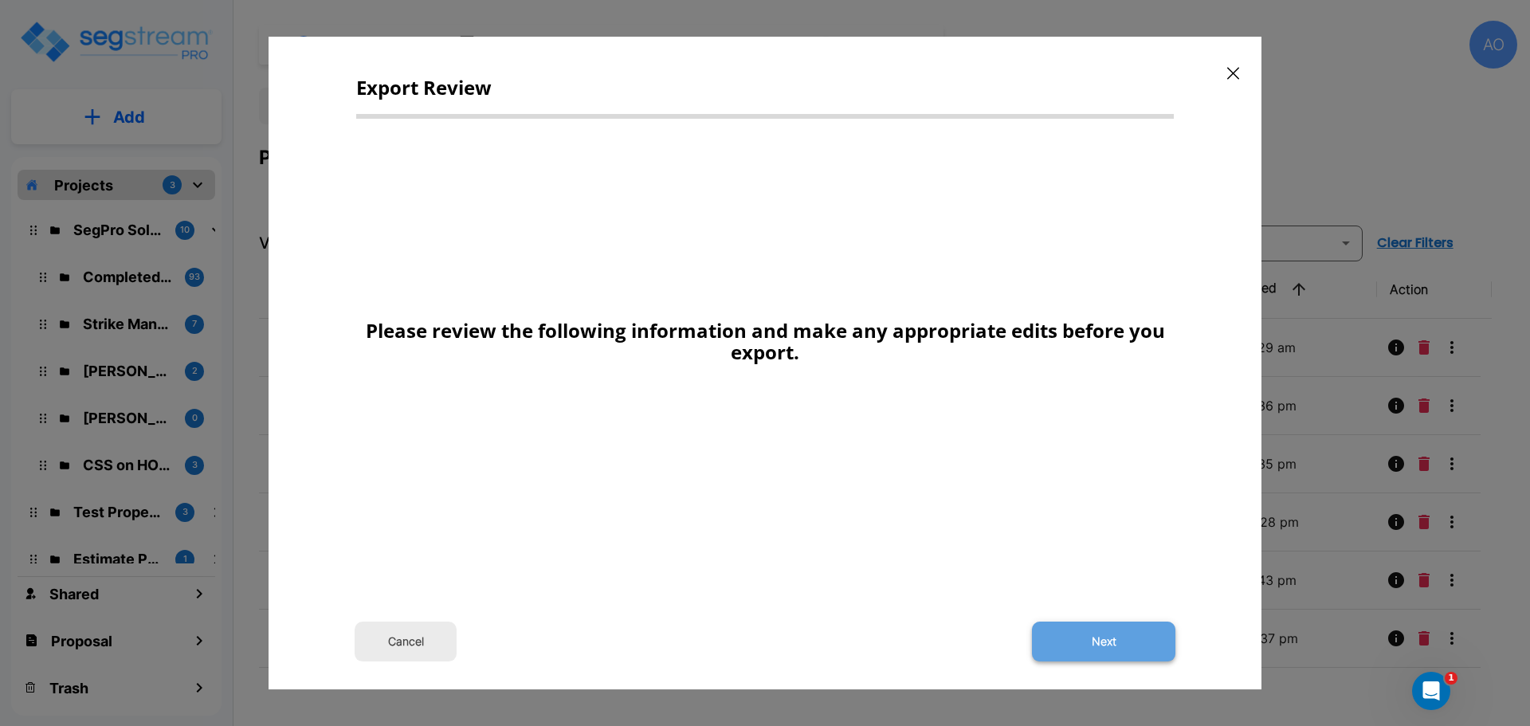
click at [1107, 642] on button "Next" at bounding box center [1103, 641] width 143 height 40
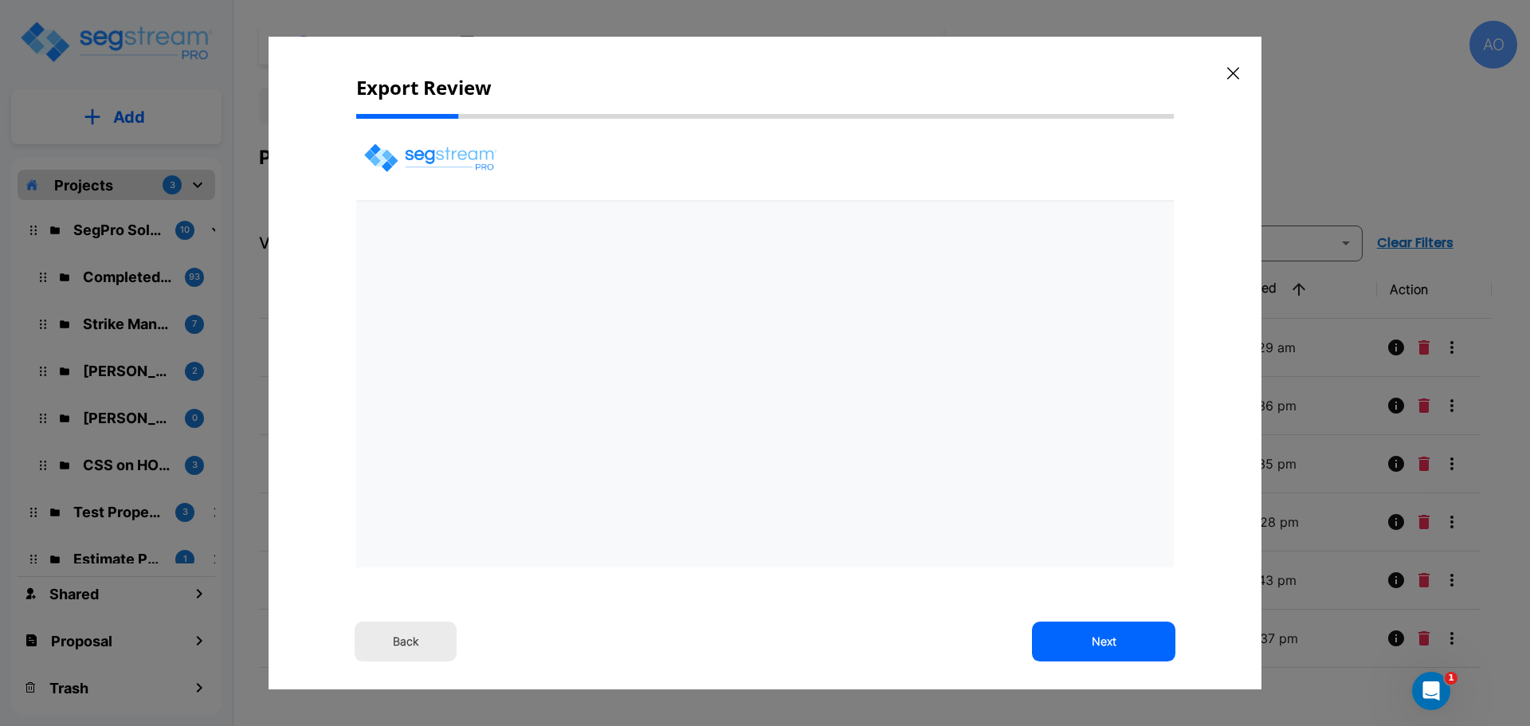
select select "2024"
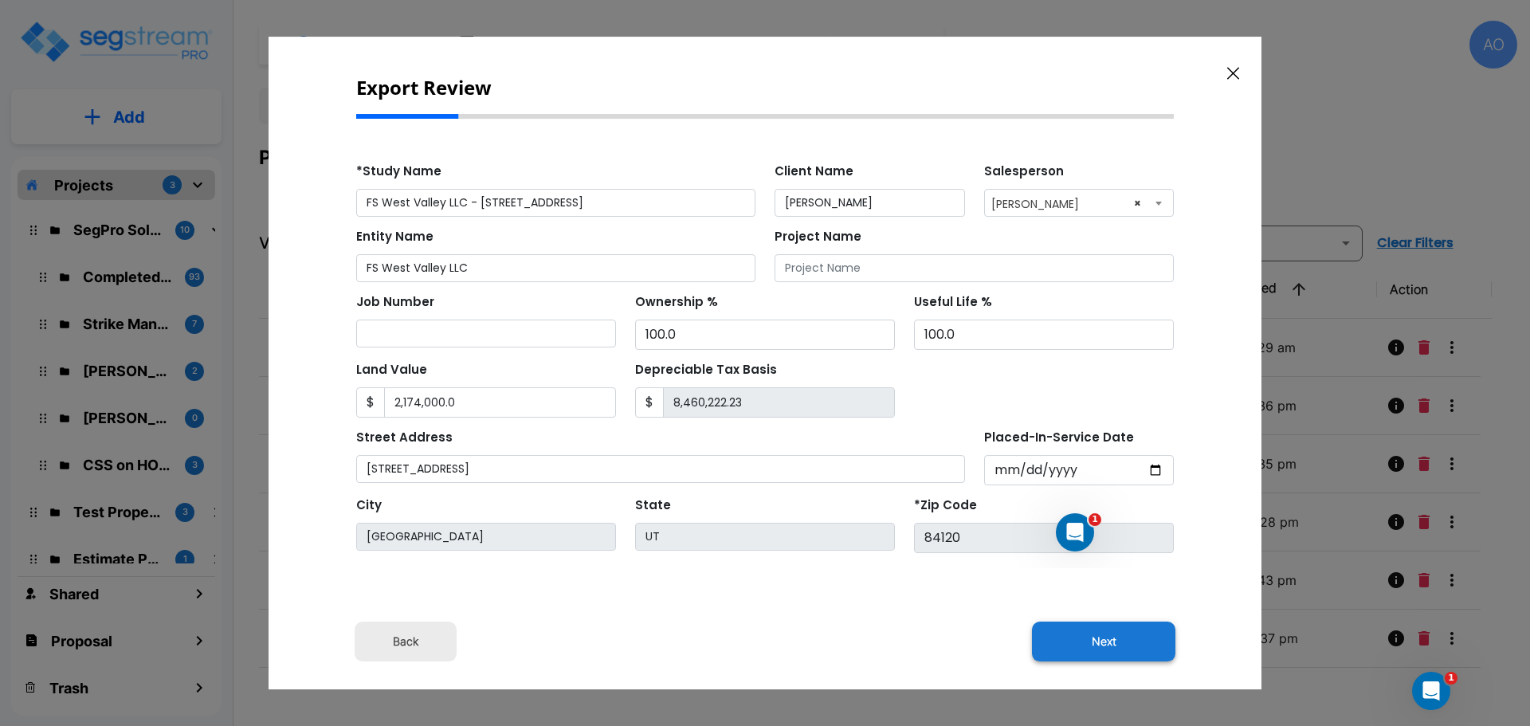
click at [1107, 642] on button "Next" at bounding box center [1103, 641] width 143 height 40
type input "2174000"
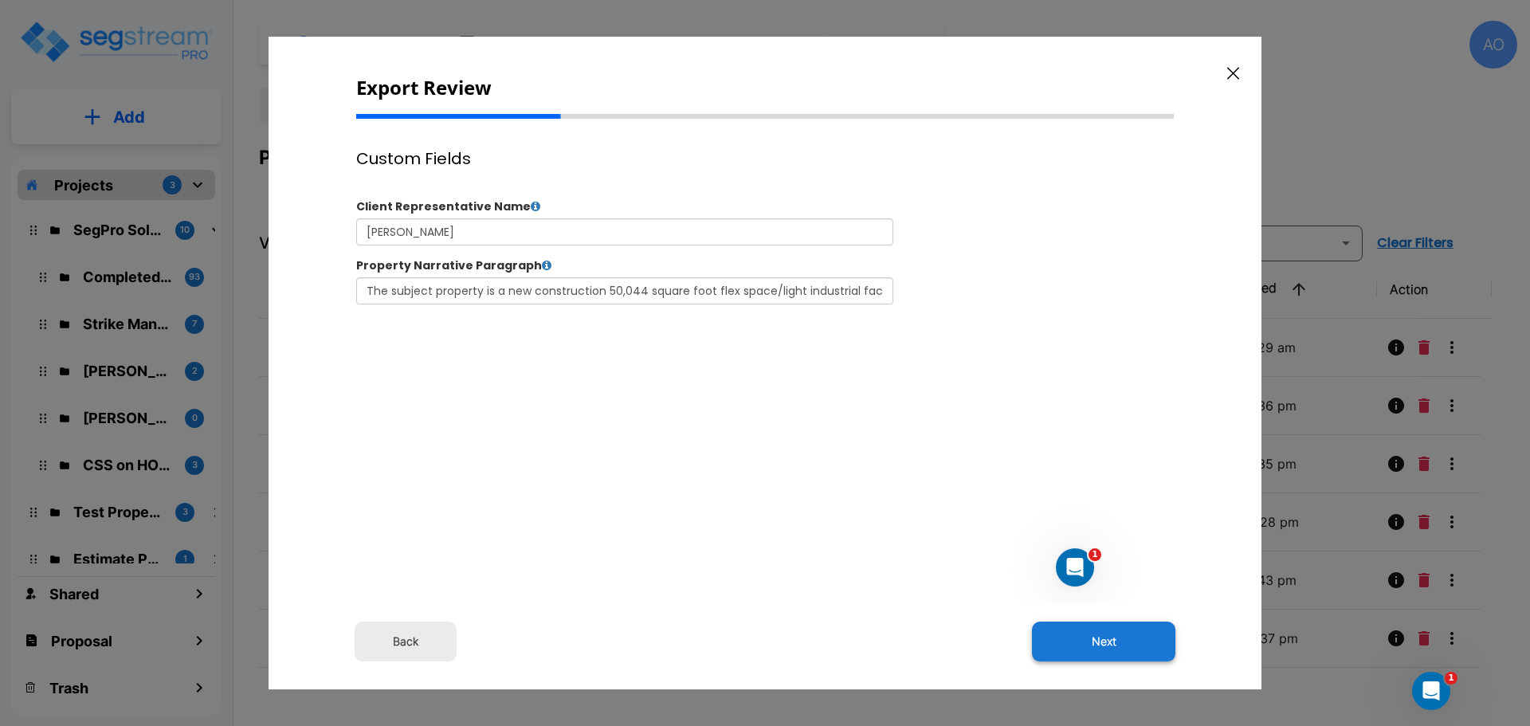
click at [1108, 643] on button "Next" at bounding box center [1103, 641] width 143 height 40
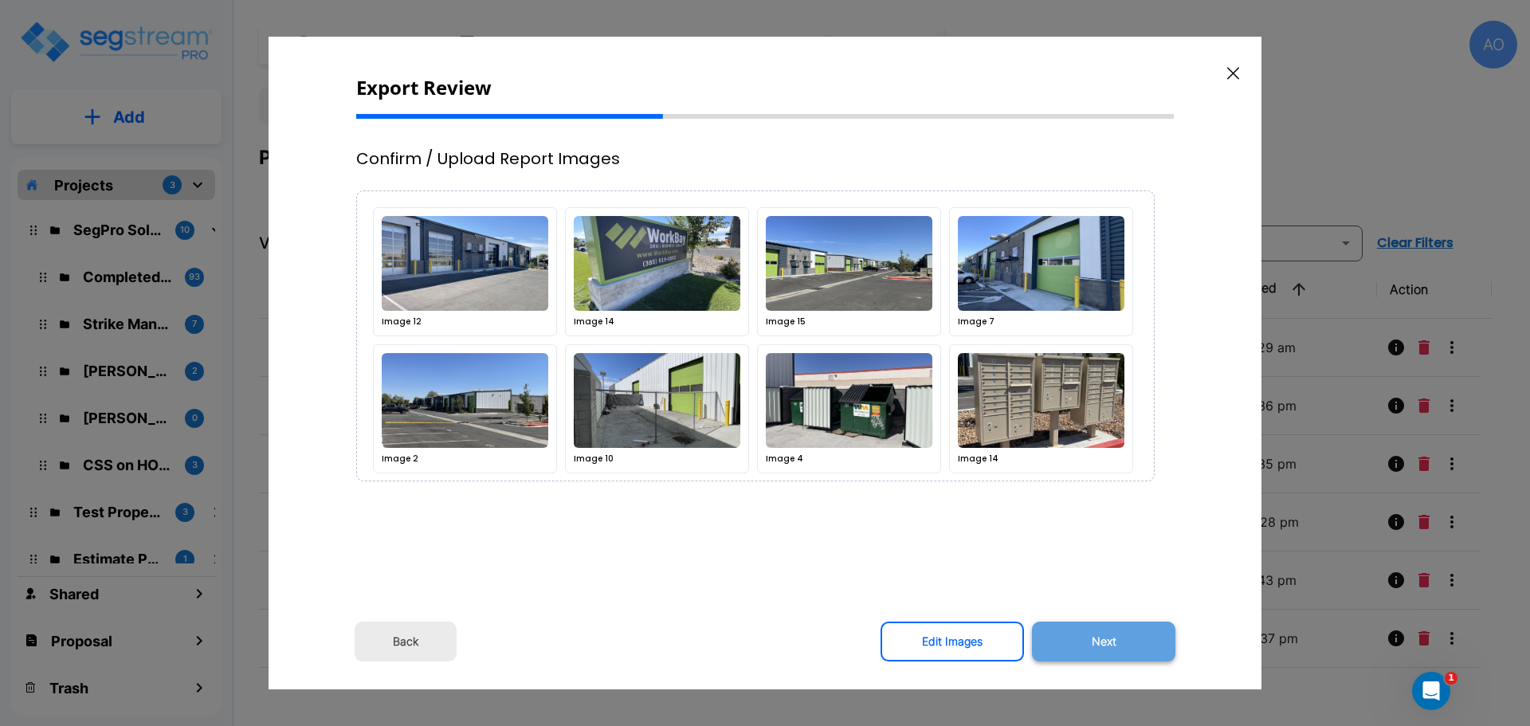
click at [1109, 643] on button "Next" at bounding box center [1103, 641] width 143 height 40
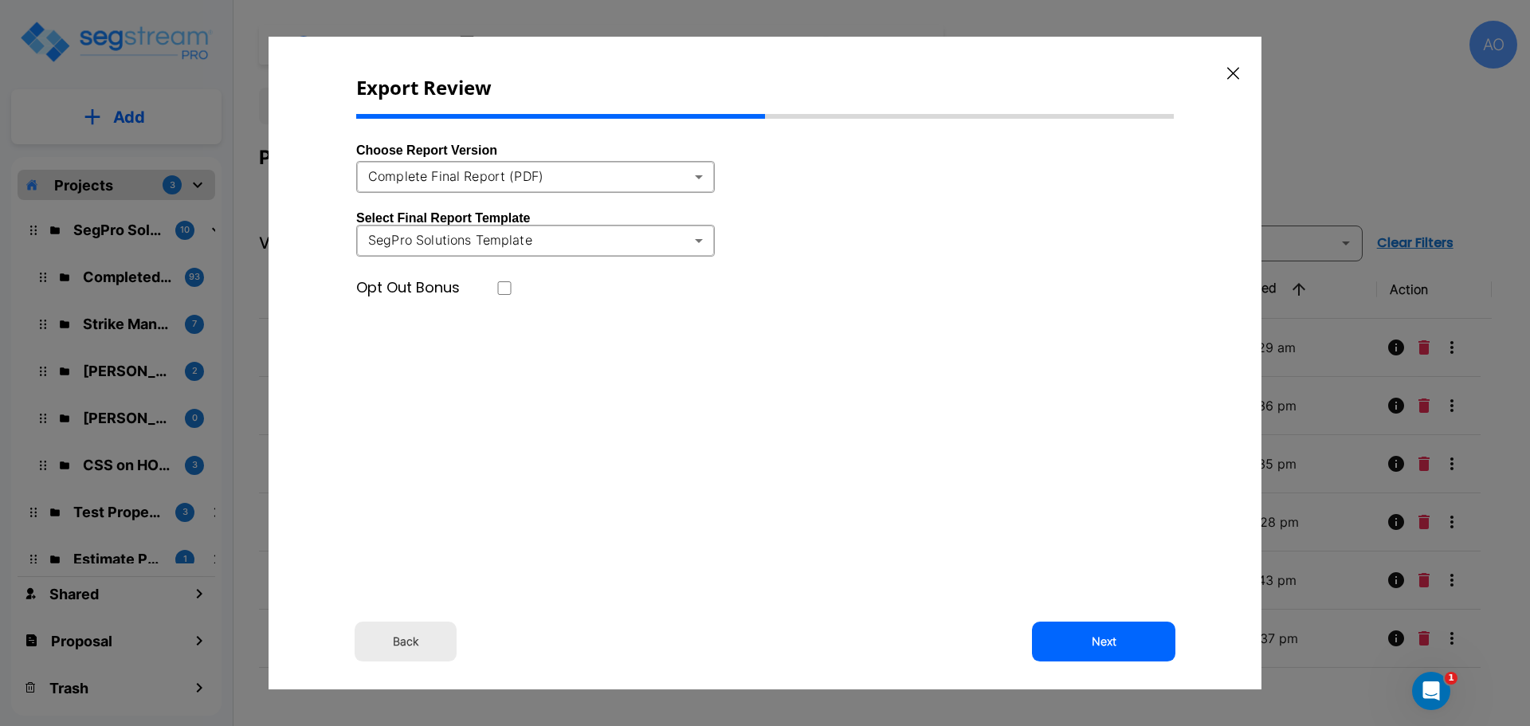
click at [697, 176] on body "× Your report is being generated. Be patient! × We're working on your Modificat…" at bounding box center [765, 363] width 1530 height 726
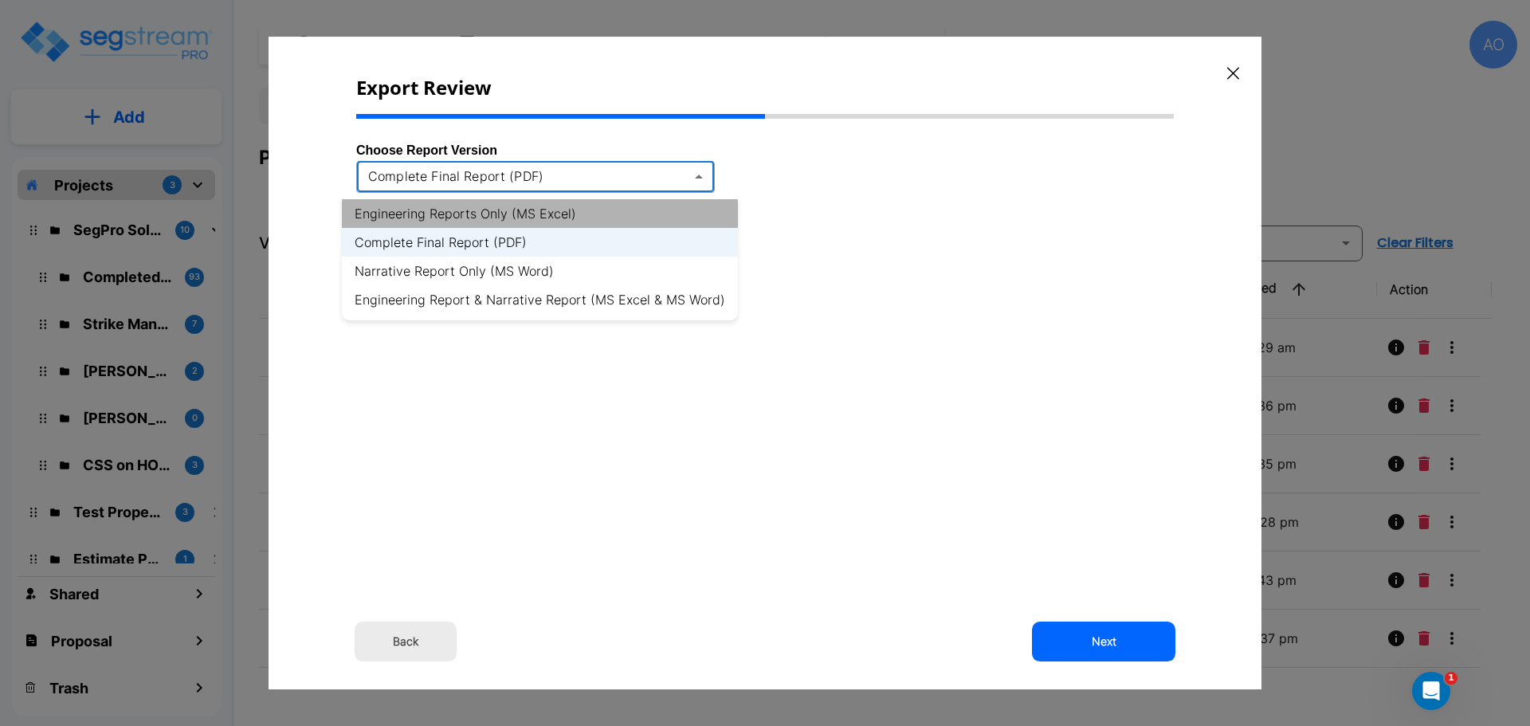
click at [586, 214] on li "Engineering Reports Only (MS Excel)" at bounding box center [540, 213] width 396 height 29
type input "xlsx"
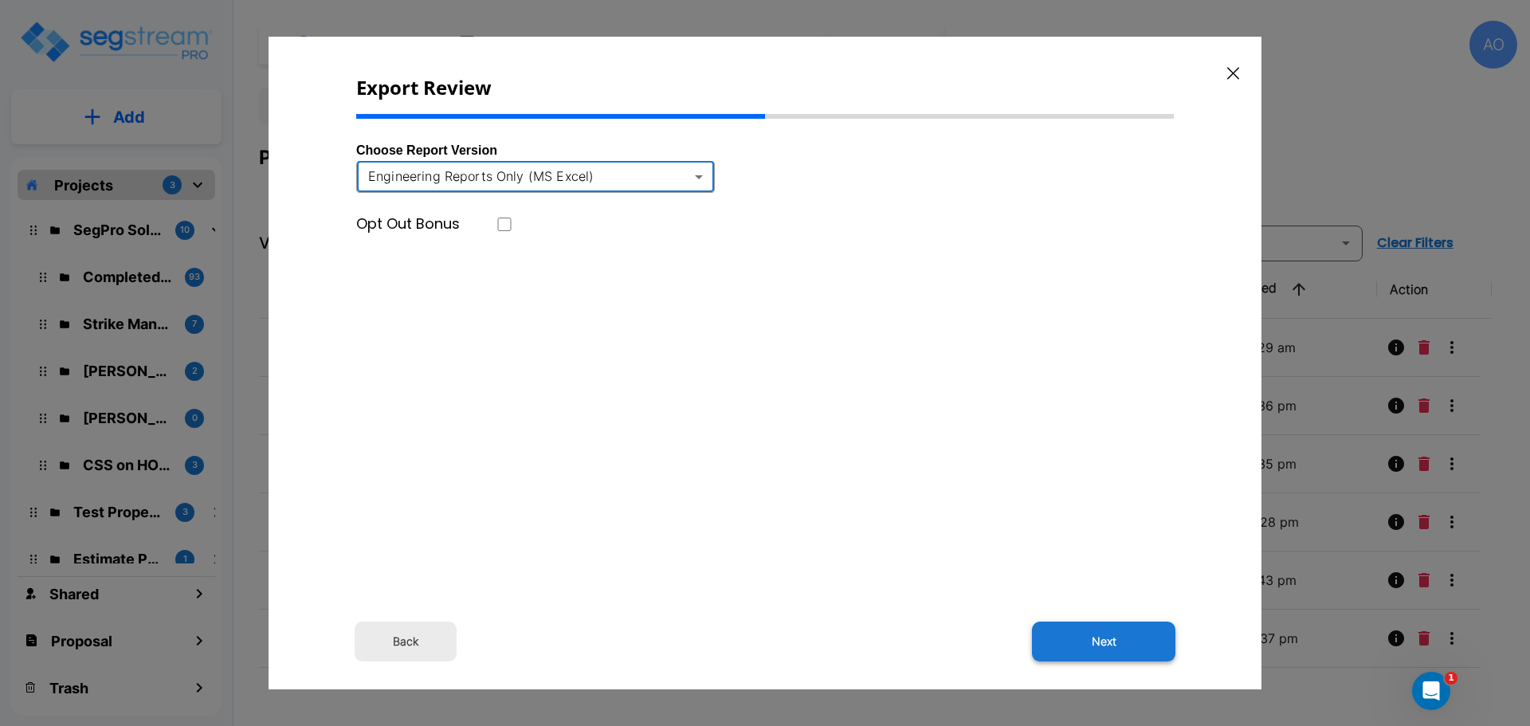
click at [1107, 637] on button "Next" at bounding box center [1103, 641] width 143 height 40
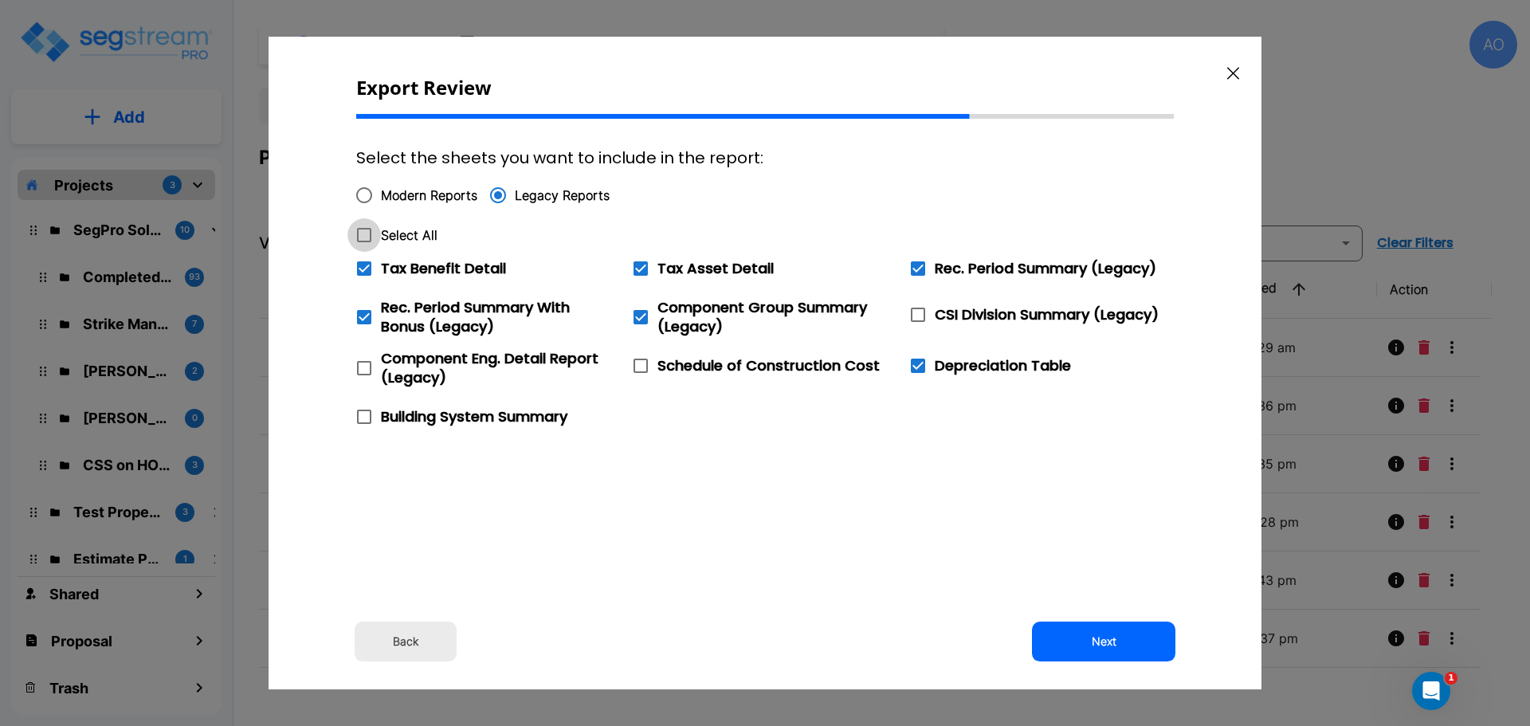
click at [368, 230] on icon at bounding box center [364, 234] width 19 height 19
click at [363, 230] on input "Select All" at bounding box center [355, 225] width 16 height 14
checkbox input "true"
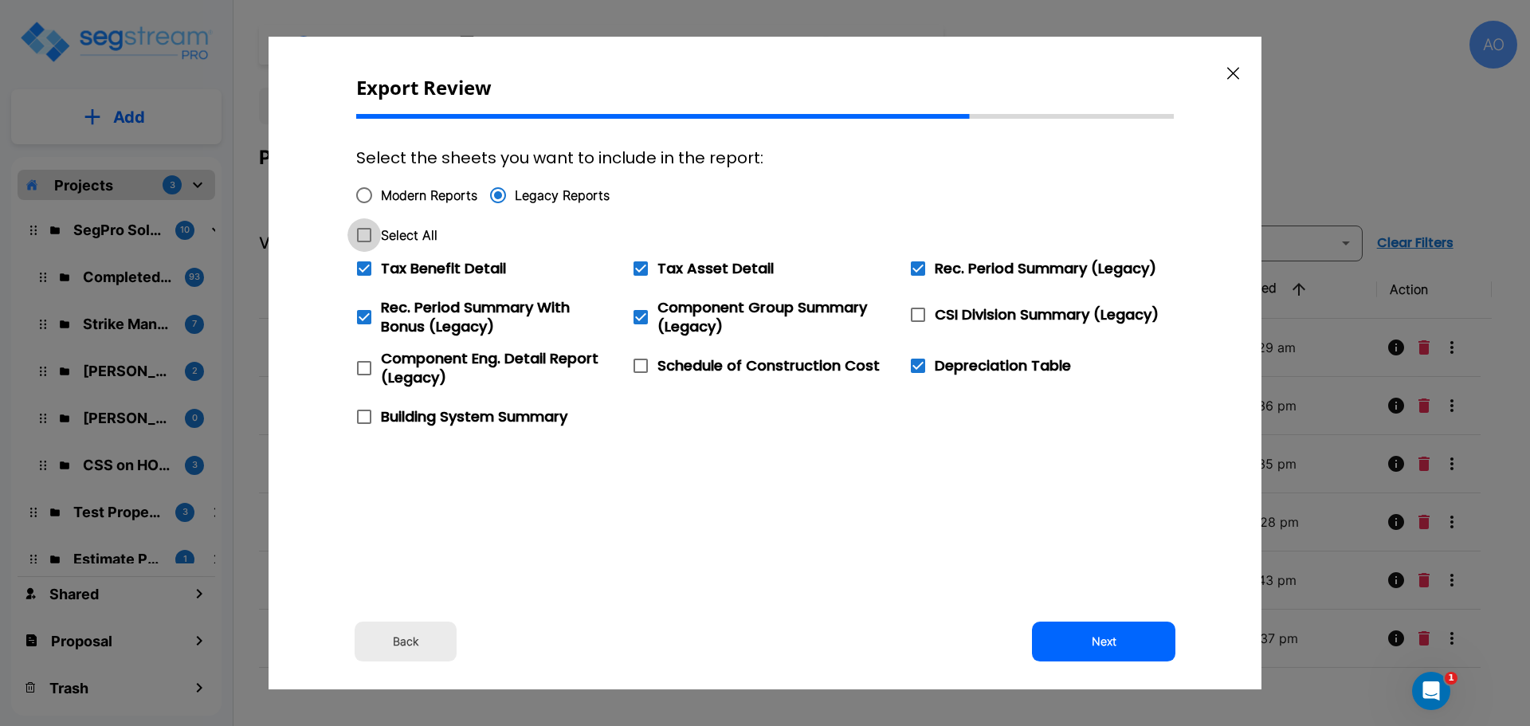
checkbox input "true"
click at [364, 271] on icon at bounding box center [364, 268] width 14 height 14
click at [363, 265] on input "Tax Benefit Detail" at bounding box center [355, 259] width 16 height 14
checkbox input "false"
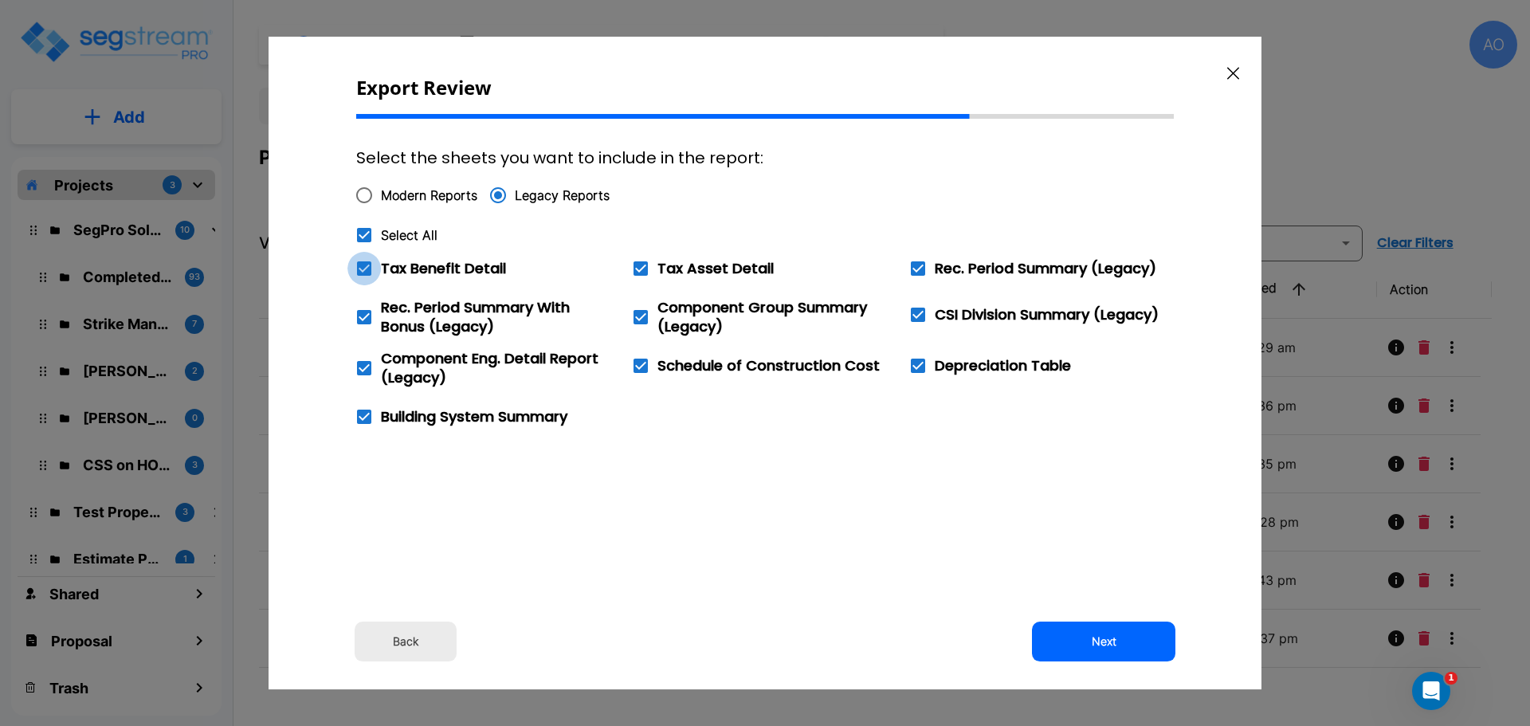
checkbox input "false"
click at [1098, 645] on button "Next" at bounding box center [1103, 641] width 143 height 40
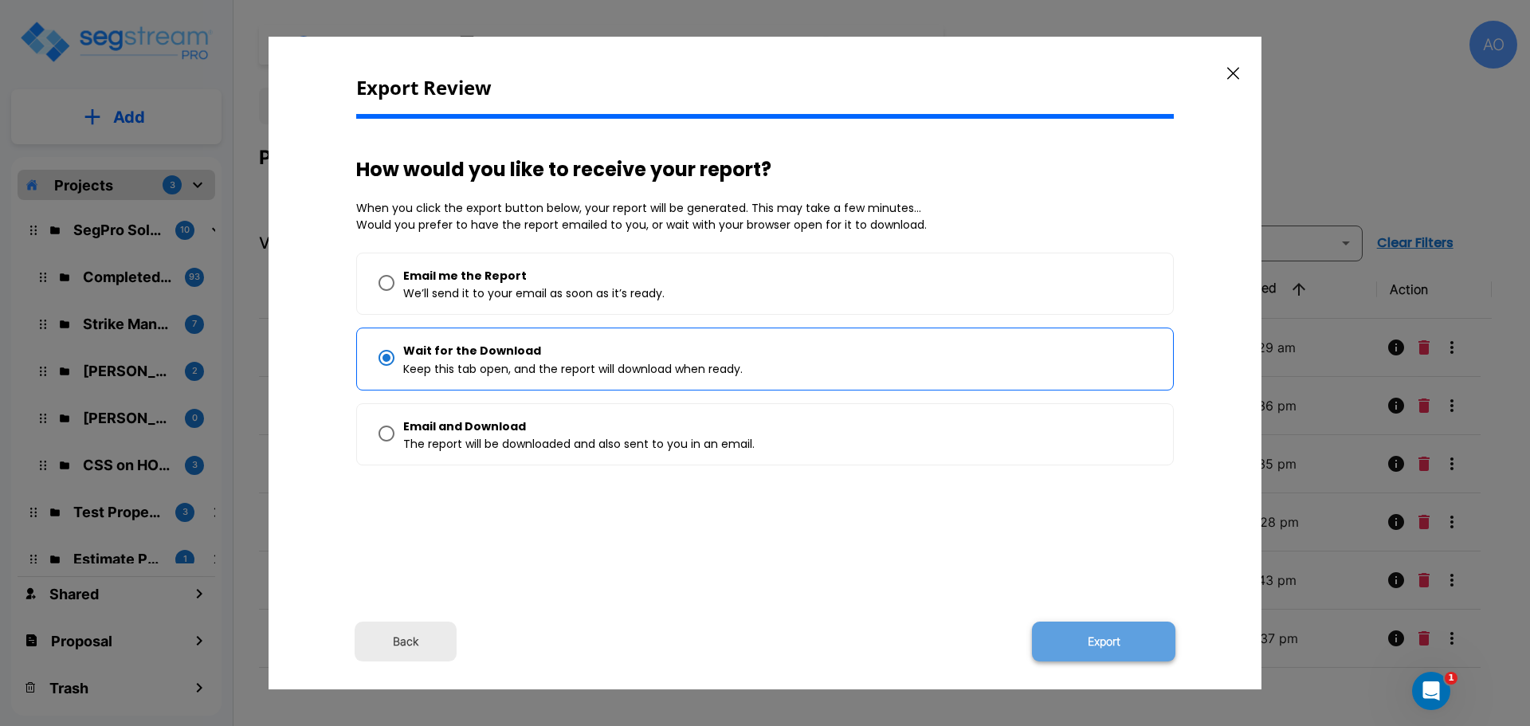
click at [1104, 641] on button "Export" at bounding box center [1103, 641] width 143 height 40
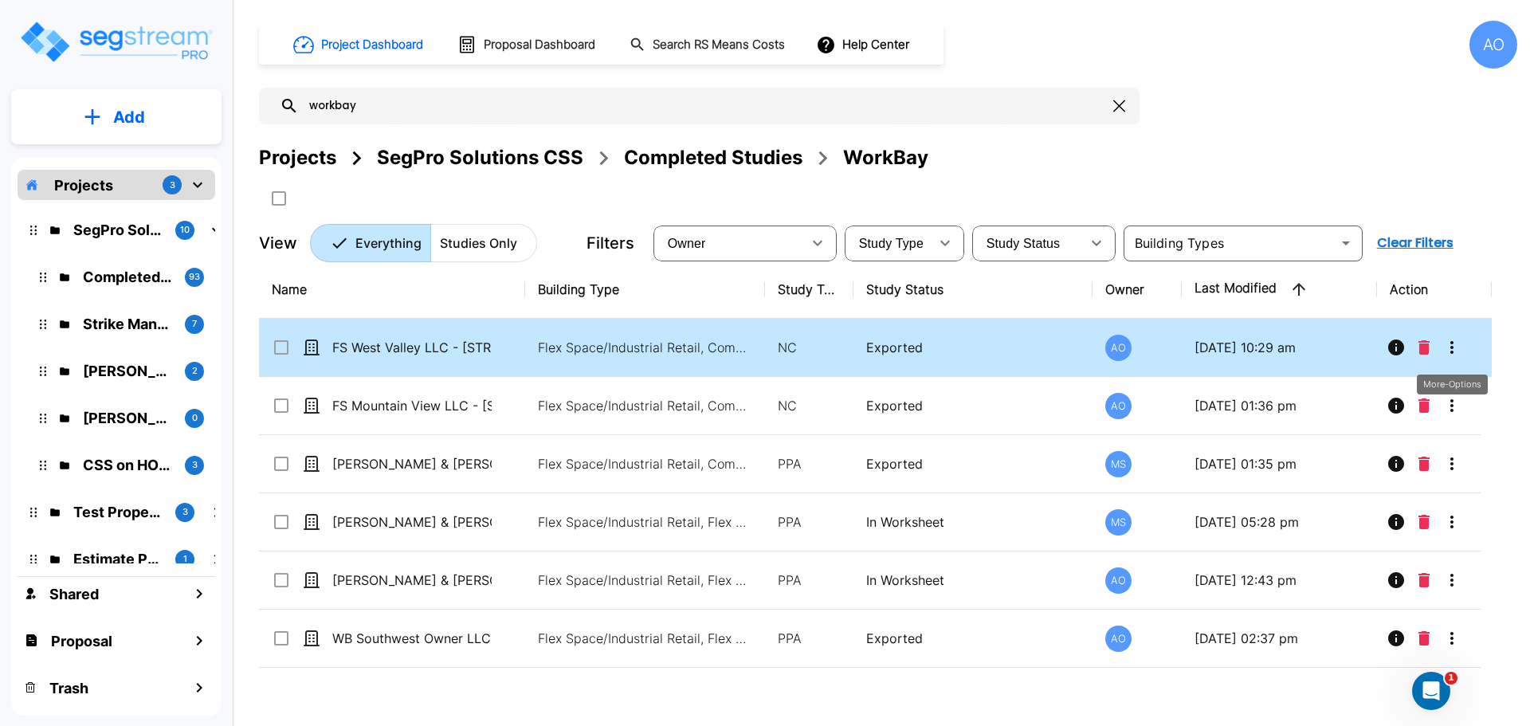
click at [1446, 351] on icon "More-Options" at bounding box center [1451, 347] width 19 height 19
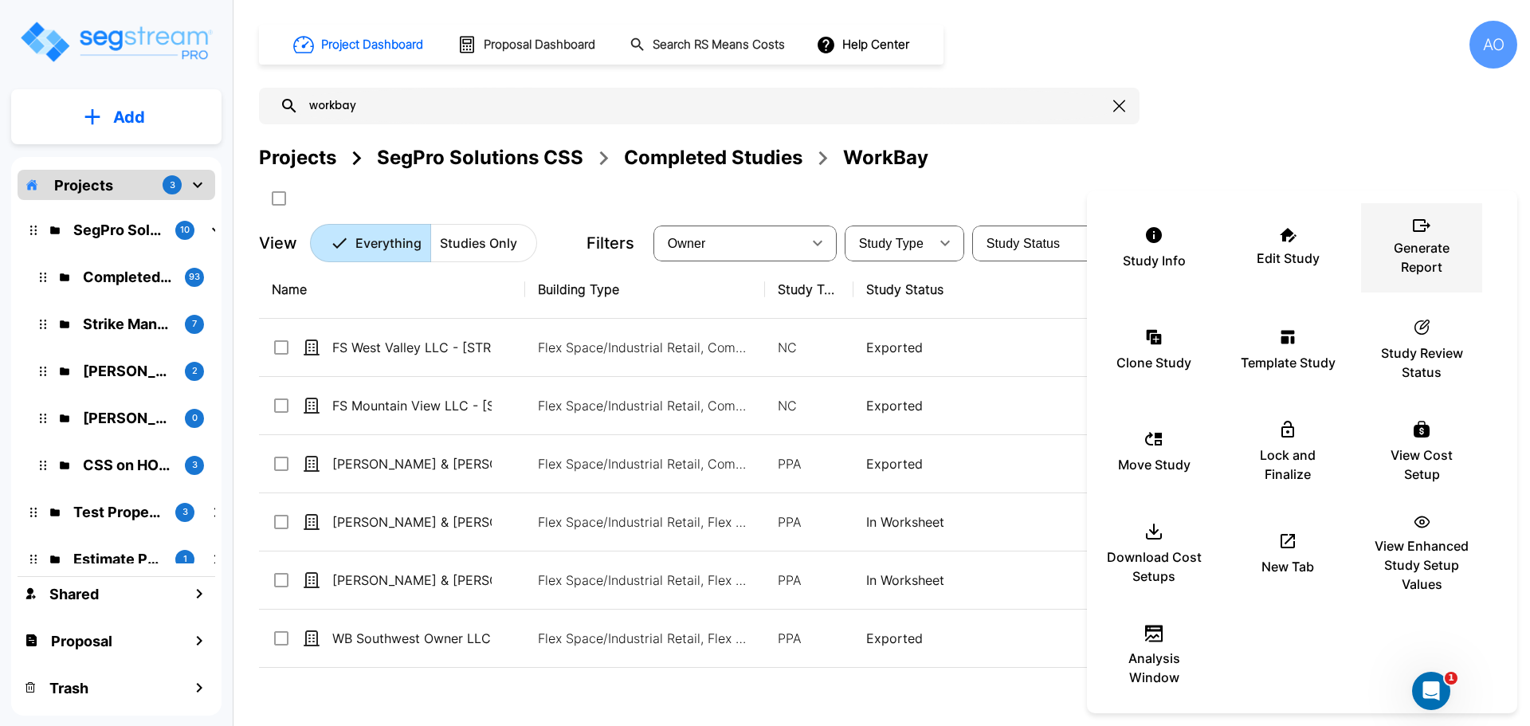
click at [1420, 238] on p "Generate Report" at bounding box center [1421, 257] width 96 height 38
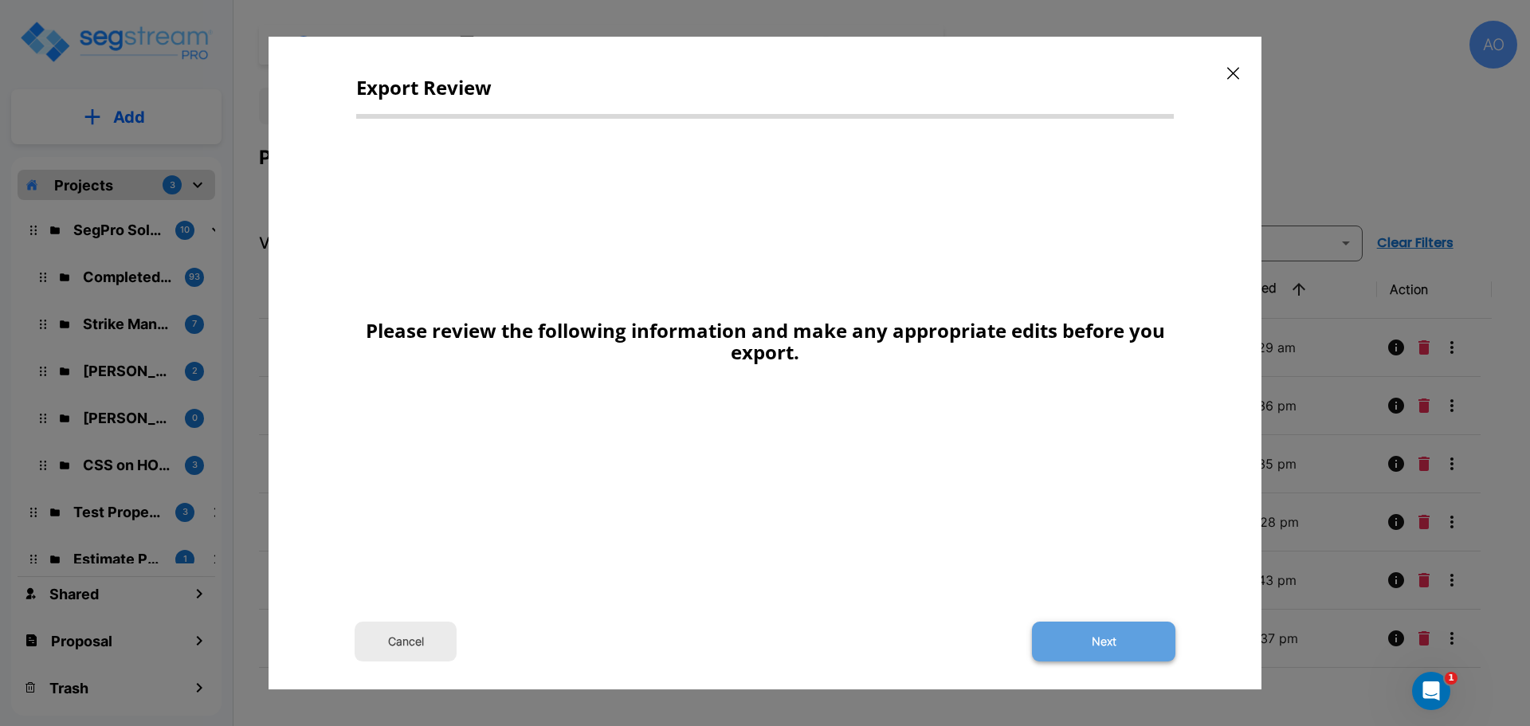
click at [1083, 645] on button "Next" at bounding box center [1103, 641] width 143 height 40
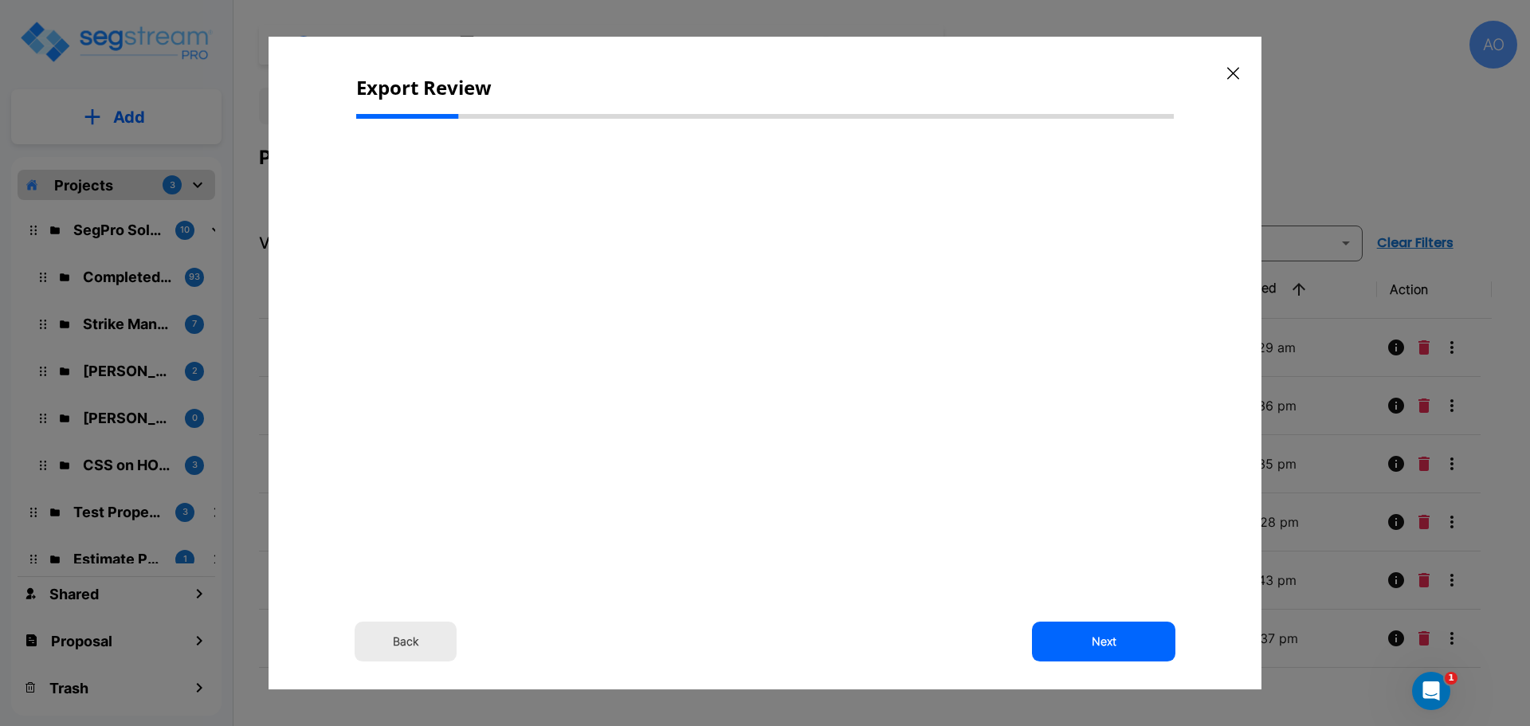
select select "2024"
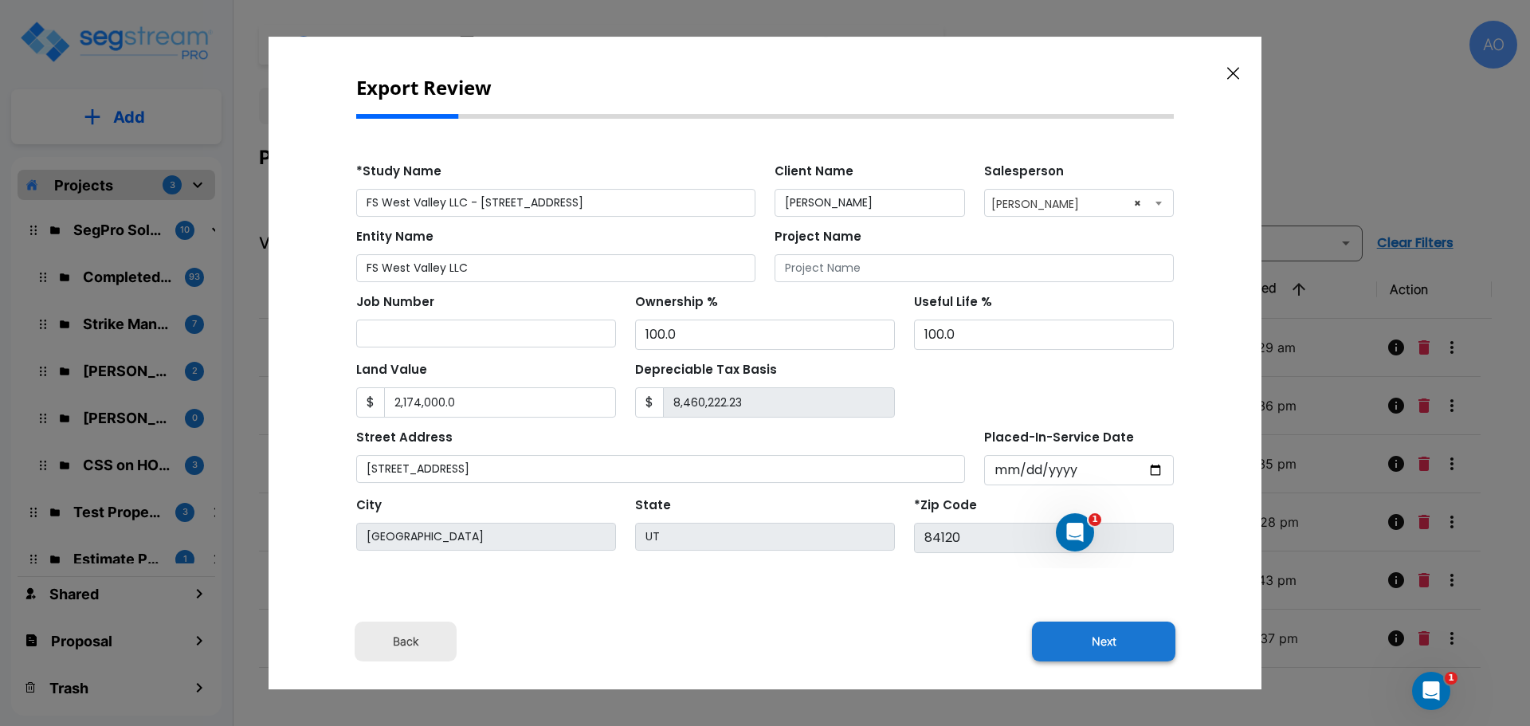
click at [1119, 645] on button "Next" at bounding box center [1103, 641] width 143 height 40
type input "2174000"
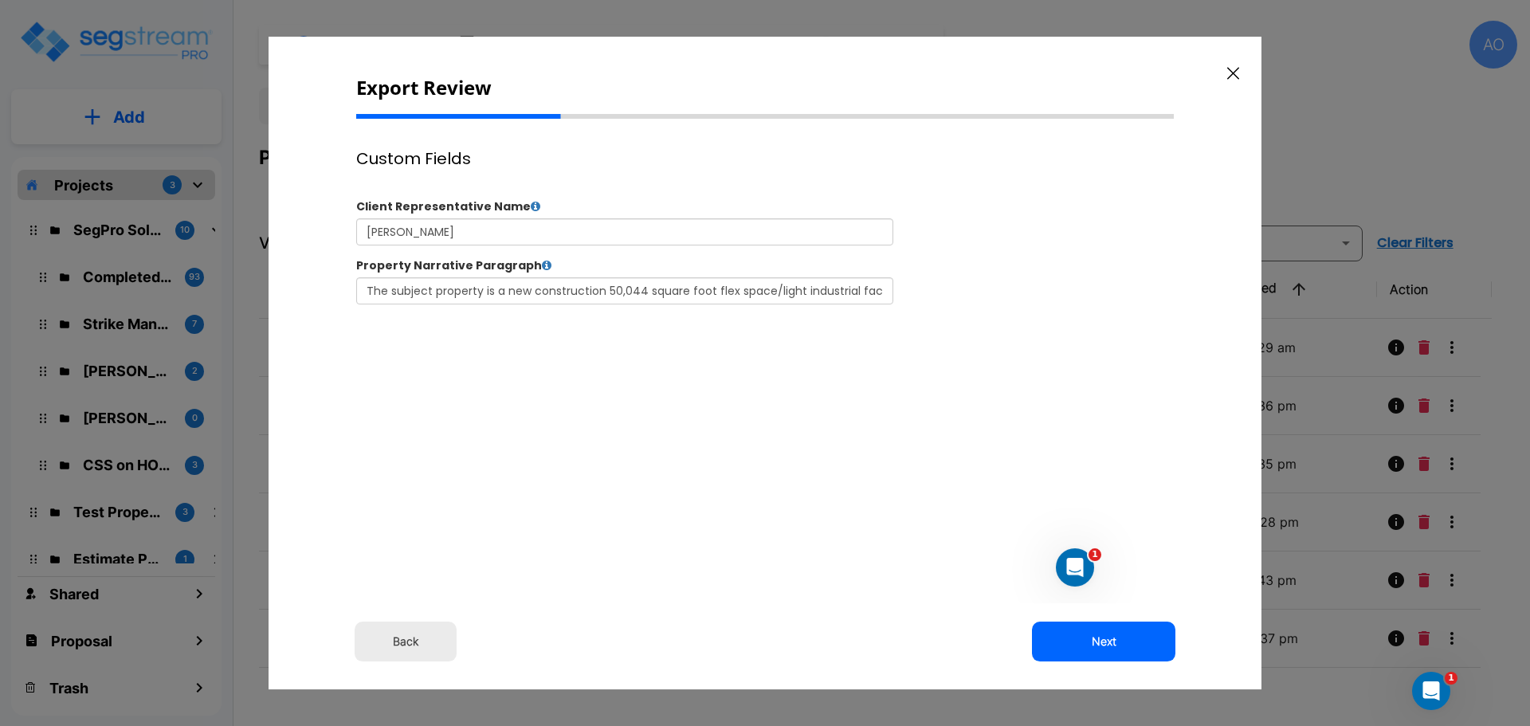
click at [1119, 645] on button "Next" at bounding box center [1103, 641] width 143 height 40
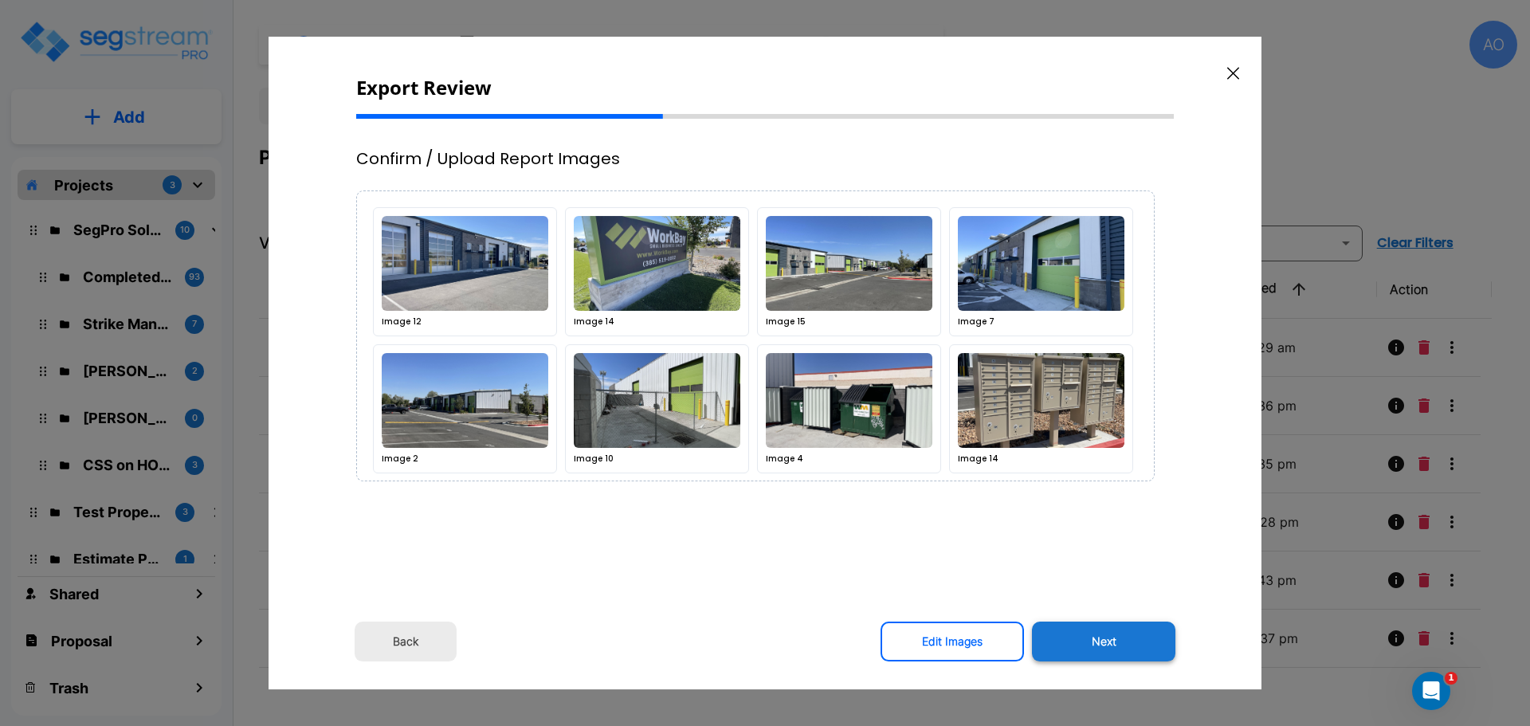
click at [1110, 644] on button "Next" at bounding box center [1103, 641] width 143 height 40
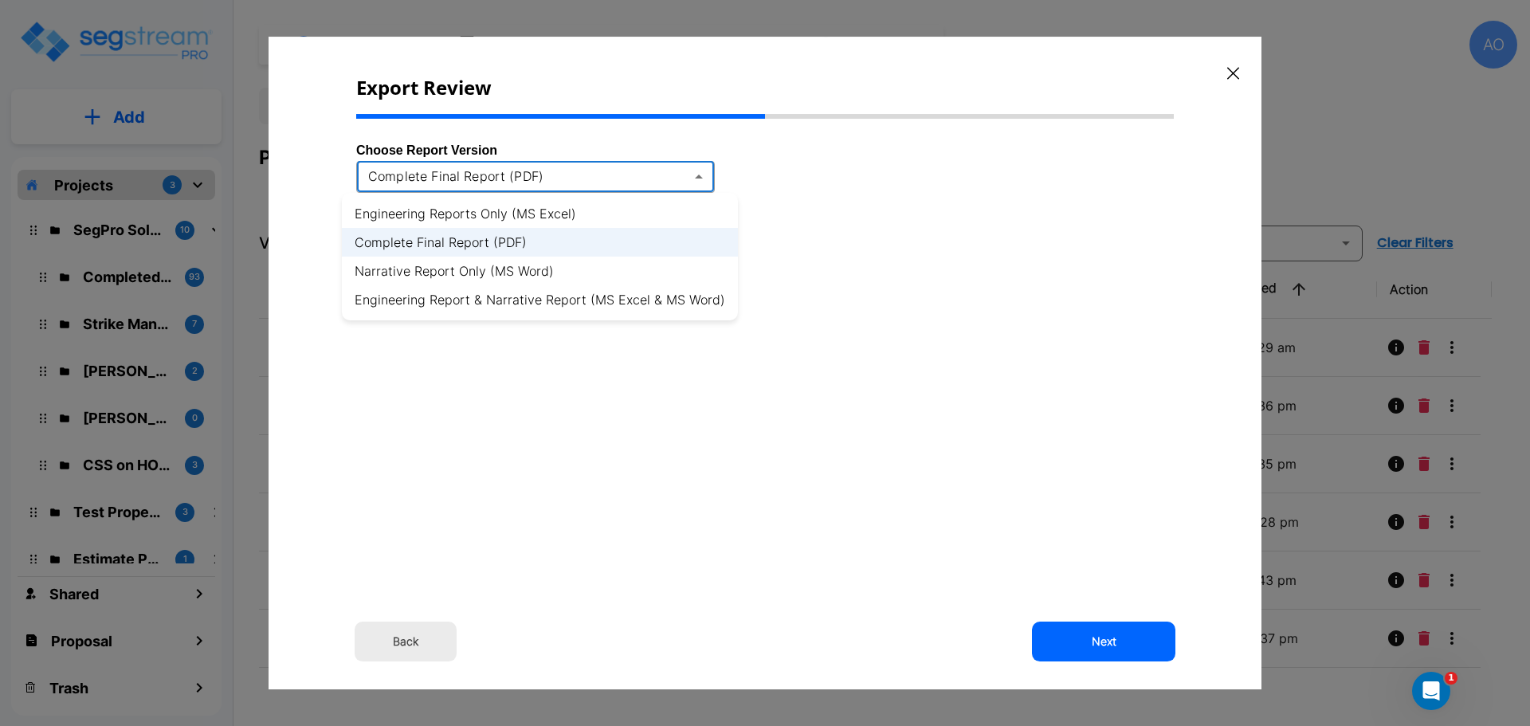
click at [699, 177] on body "× Your report is being generated. Be patient! × We're working on your Modificat…" at bounding box center [765, 363] width 1530 height 726
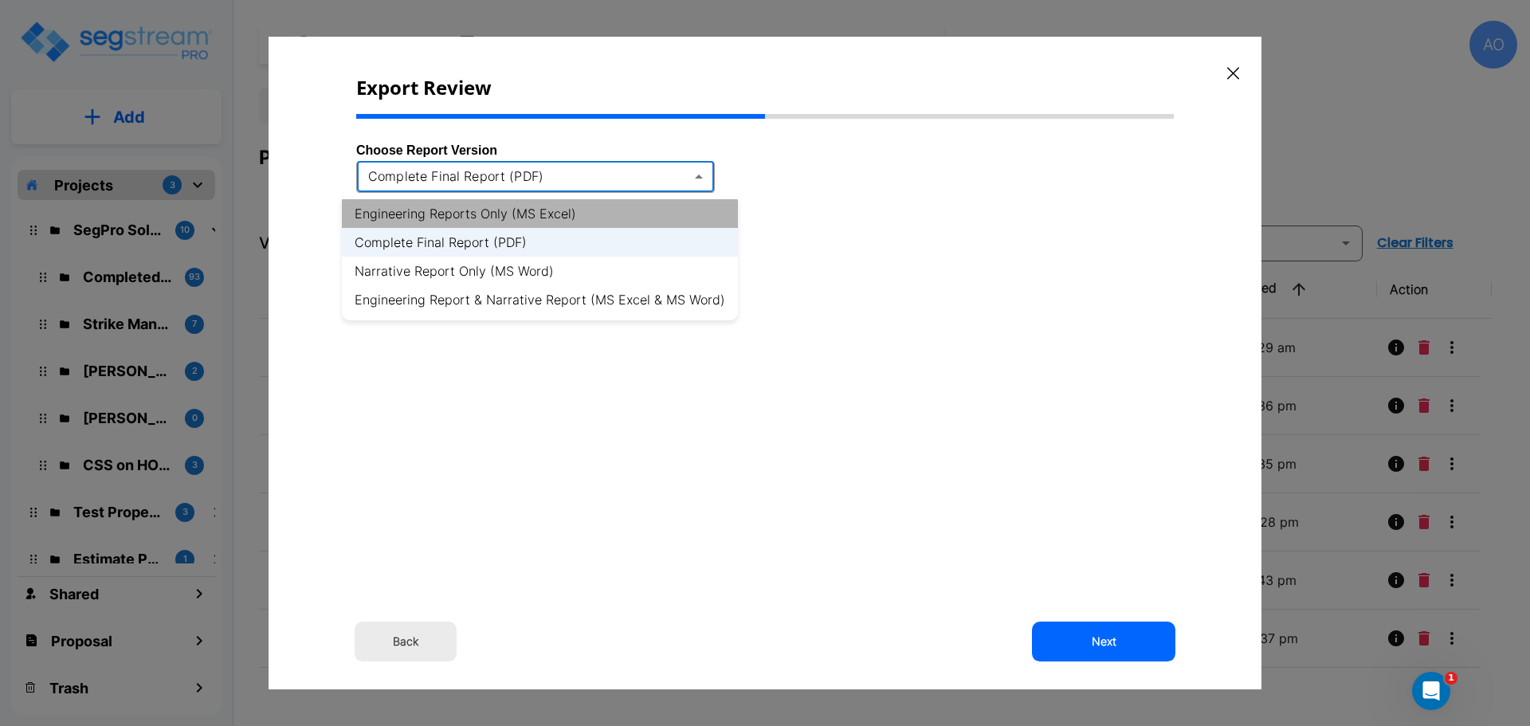
click at [605, 213] on li "Engineering Reports Only (MS Excel)" at bounding box center [540, 213] width 396 height 29
type input "xlsx"
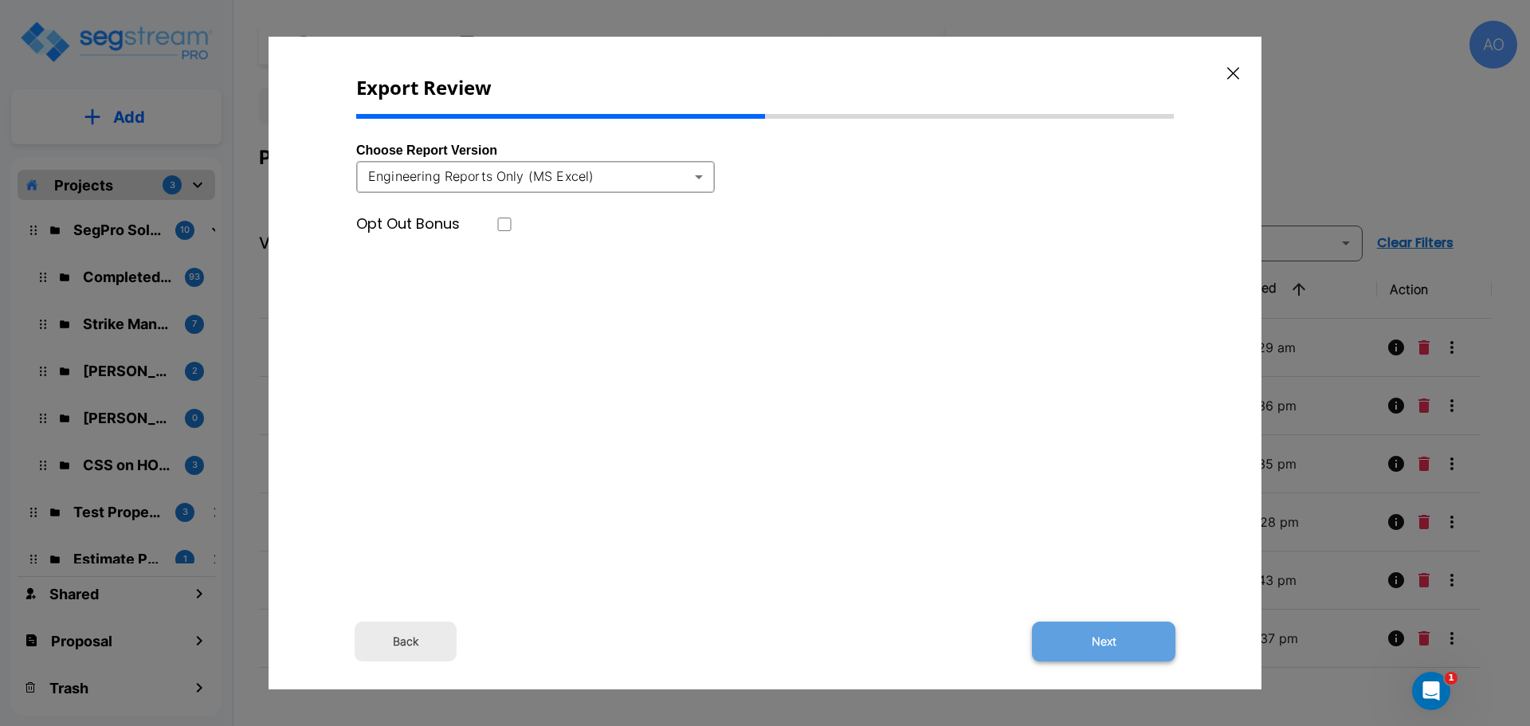
click at [1112, 646] on button "Next" at bounding box center [1103, 641] width 143 height 40
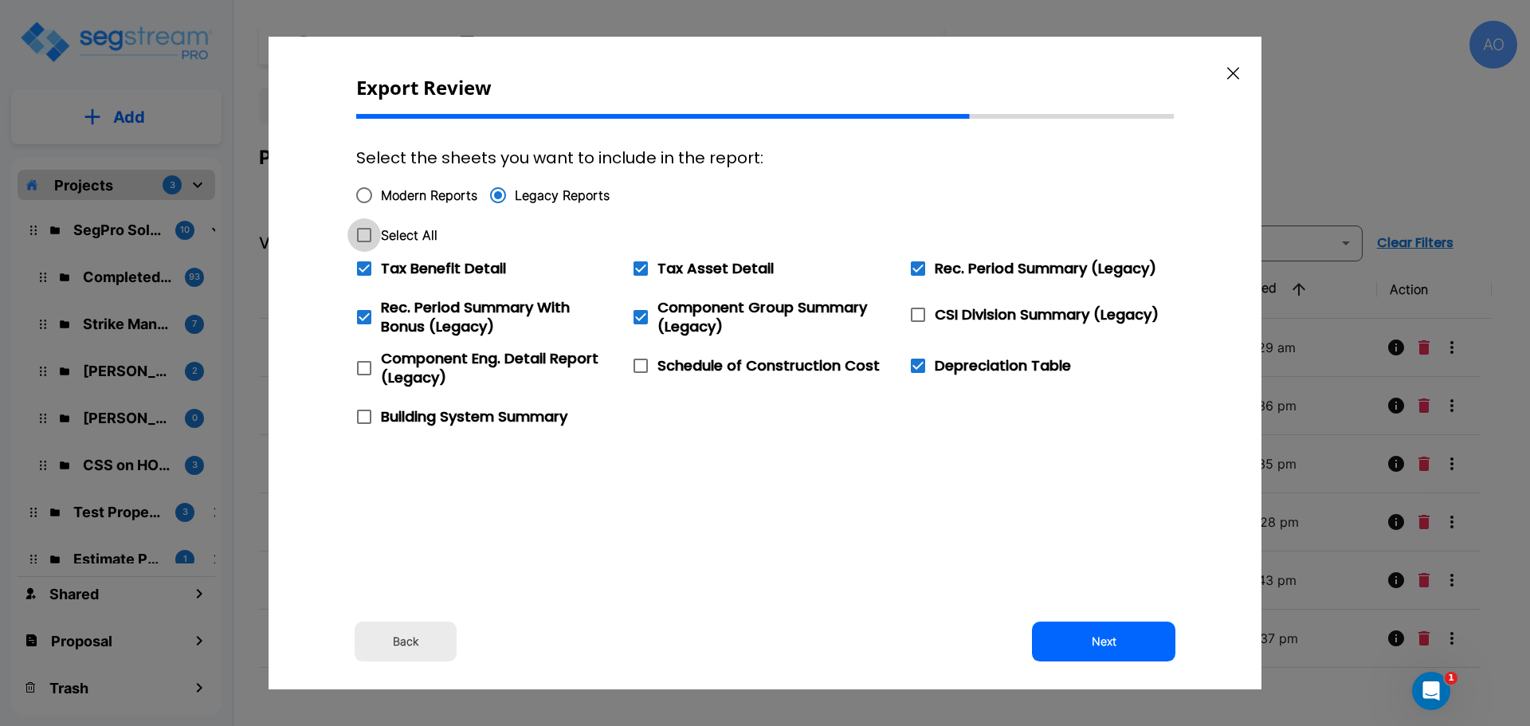
click at [366, 230] on icon at bounding box center [364, 234] width 19 height 19
click at [363, 230] on input "Select All" at bounding box center [355, 225] width 16 height 14
checkbox input "true"
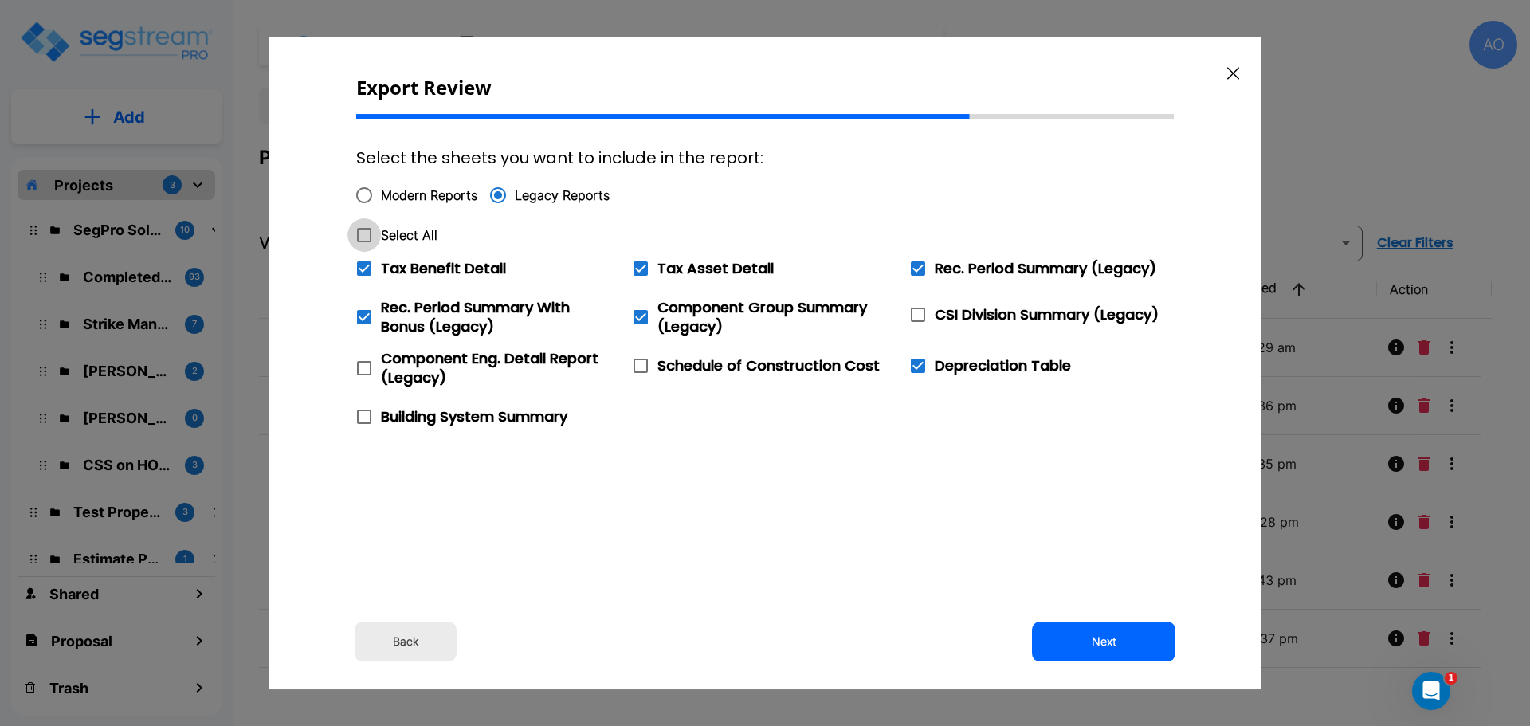
checkbox input "true"
click at [366, 269] on icon at bounding box center [364, 268] width 14 height 14
click at [363, 265] on input "Tax Benefit Detail" at bounding box center [355, 259] width 16 height 14
checkbox input "false"
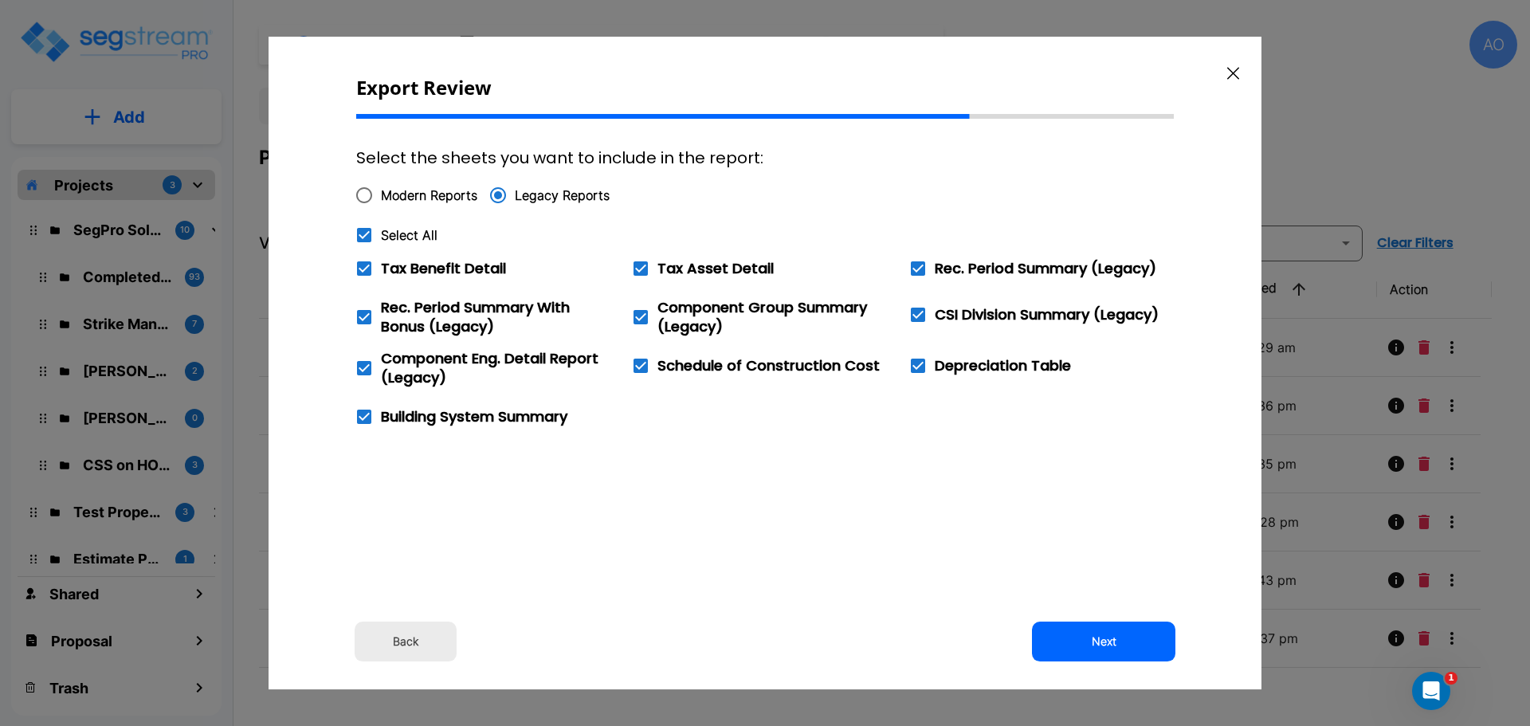
checkbox input "false"
click at [1107, 640] on button "Next" at bounding box center [1103, 641] width 143 height 40
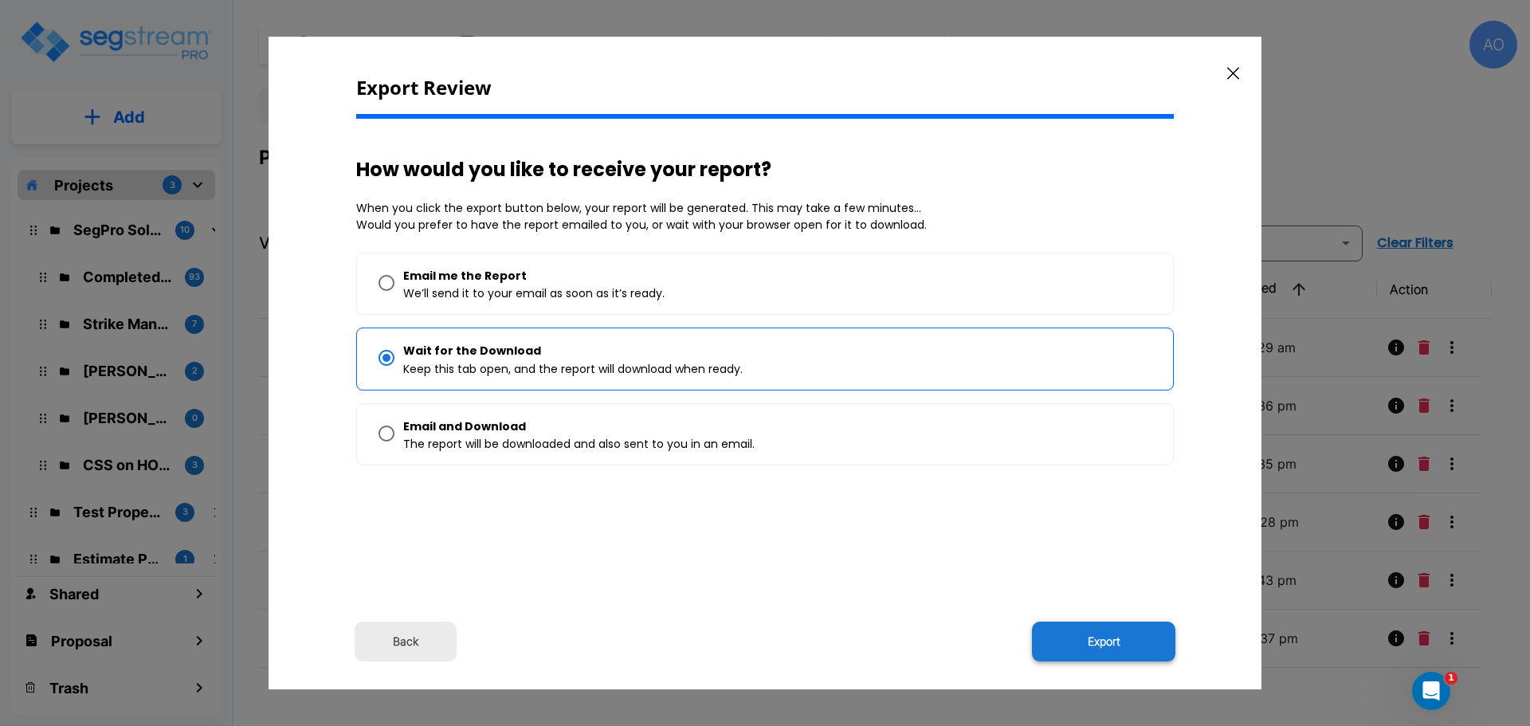
click at [1105, 636] on button "Export" at bounding box center [1103, 641] width 143 height 40
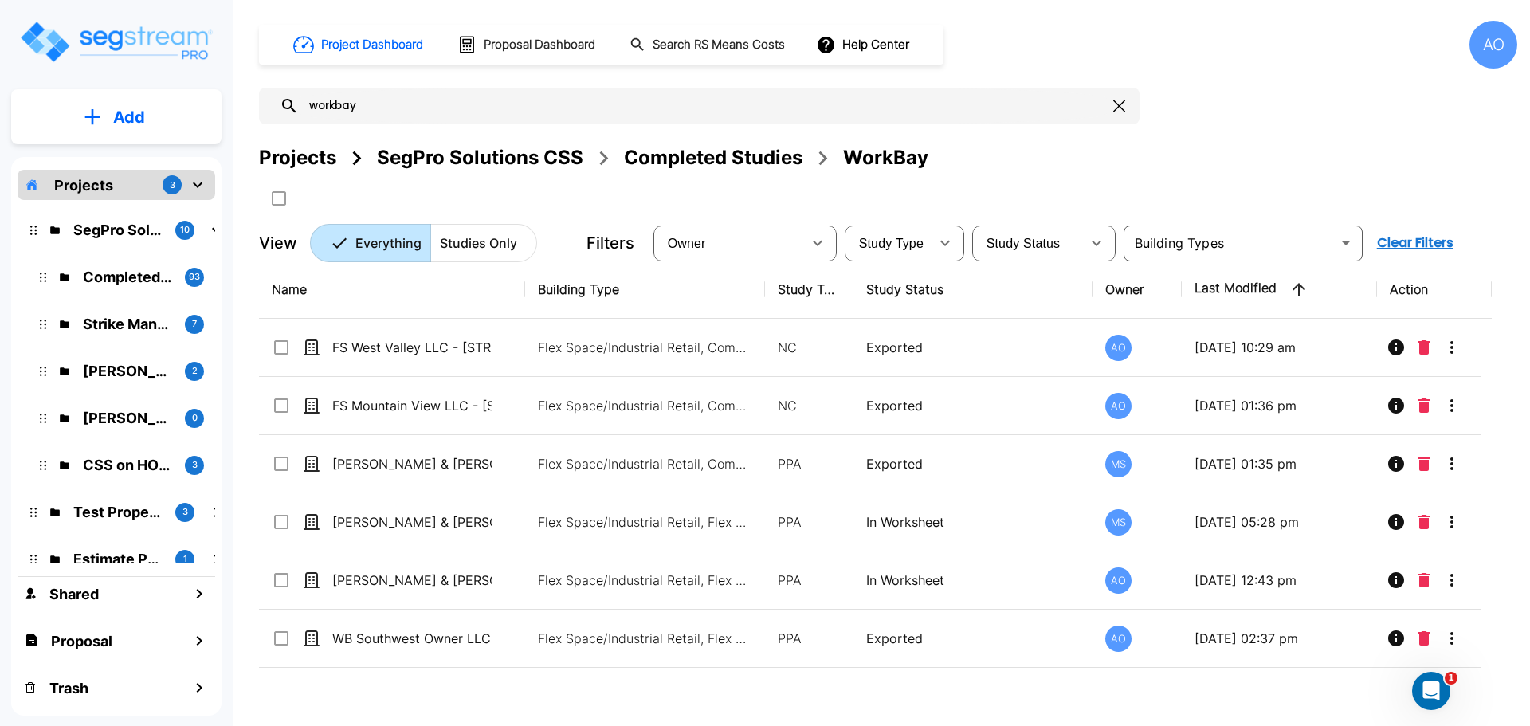
click at [1486, 48] on div "AO" at bounding box center [1493, 45] width 48 height 48
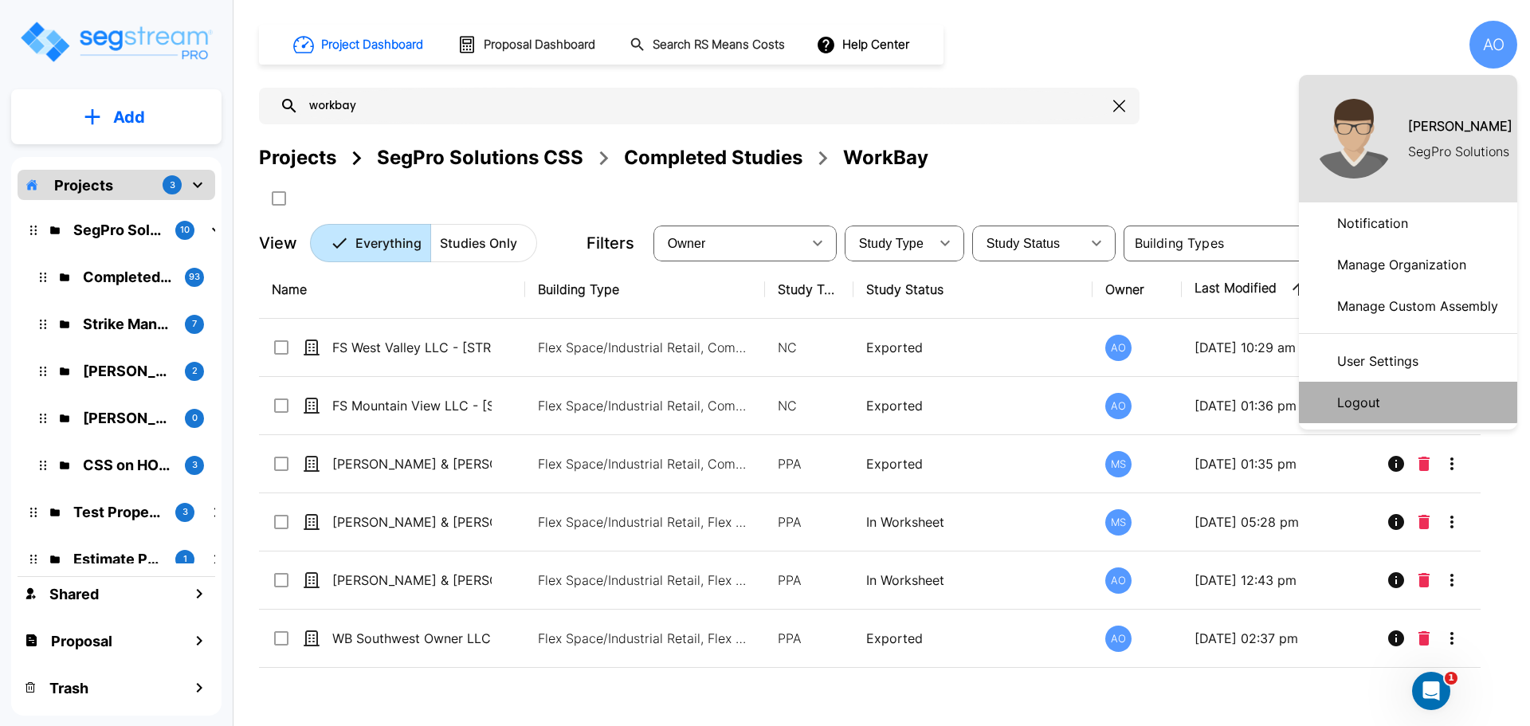
click at [1353, 404] on p "Logout" at bounding box center [1358, 402] width 56 height 32
